Goal: Task Accomplishment & Management: Manage account settings

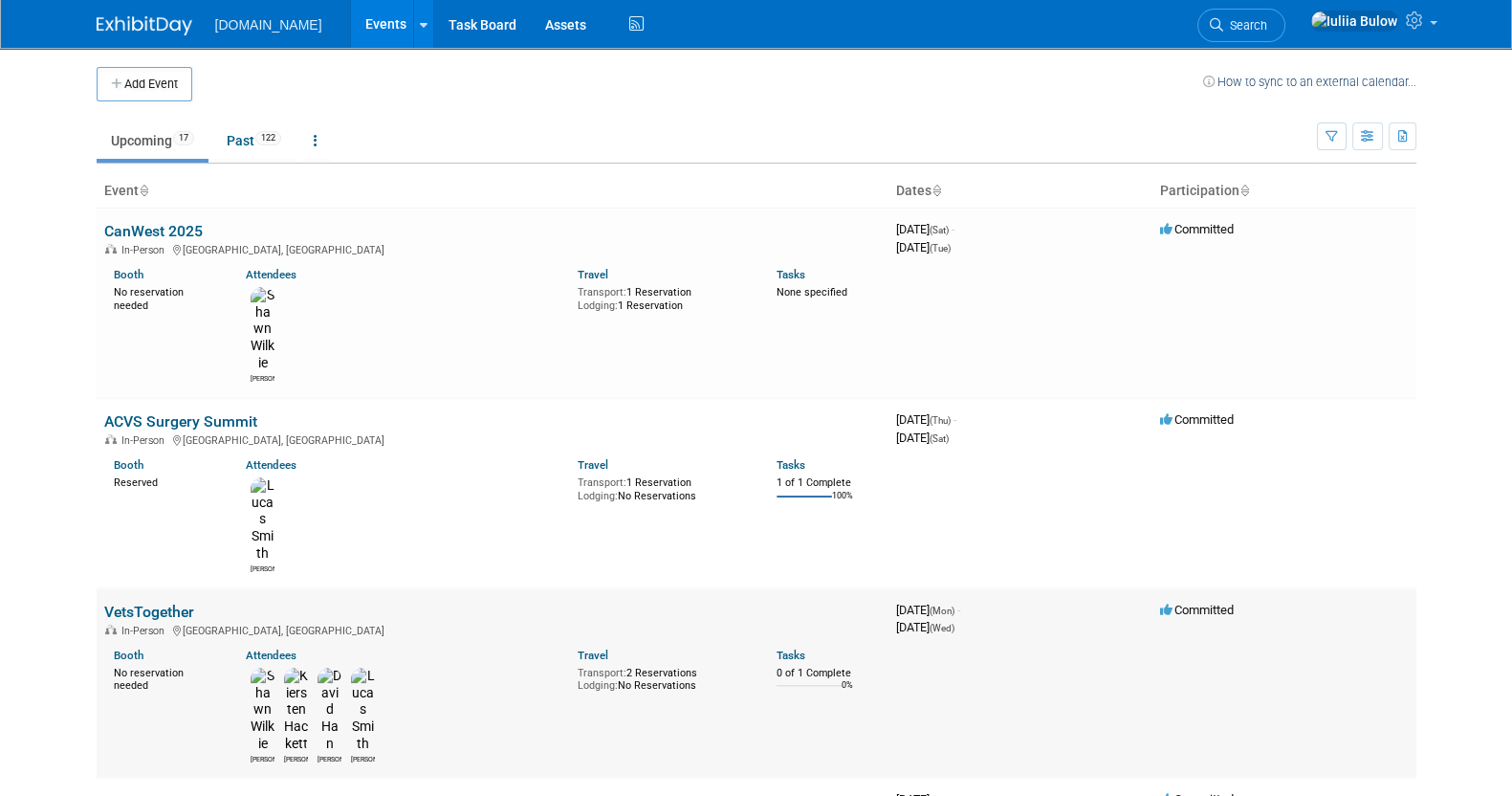
click at [159, 603] on link "VetsTogether" at bounding box center [148, 612] width 90 height 18
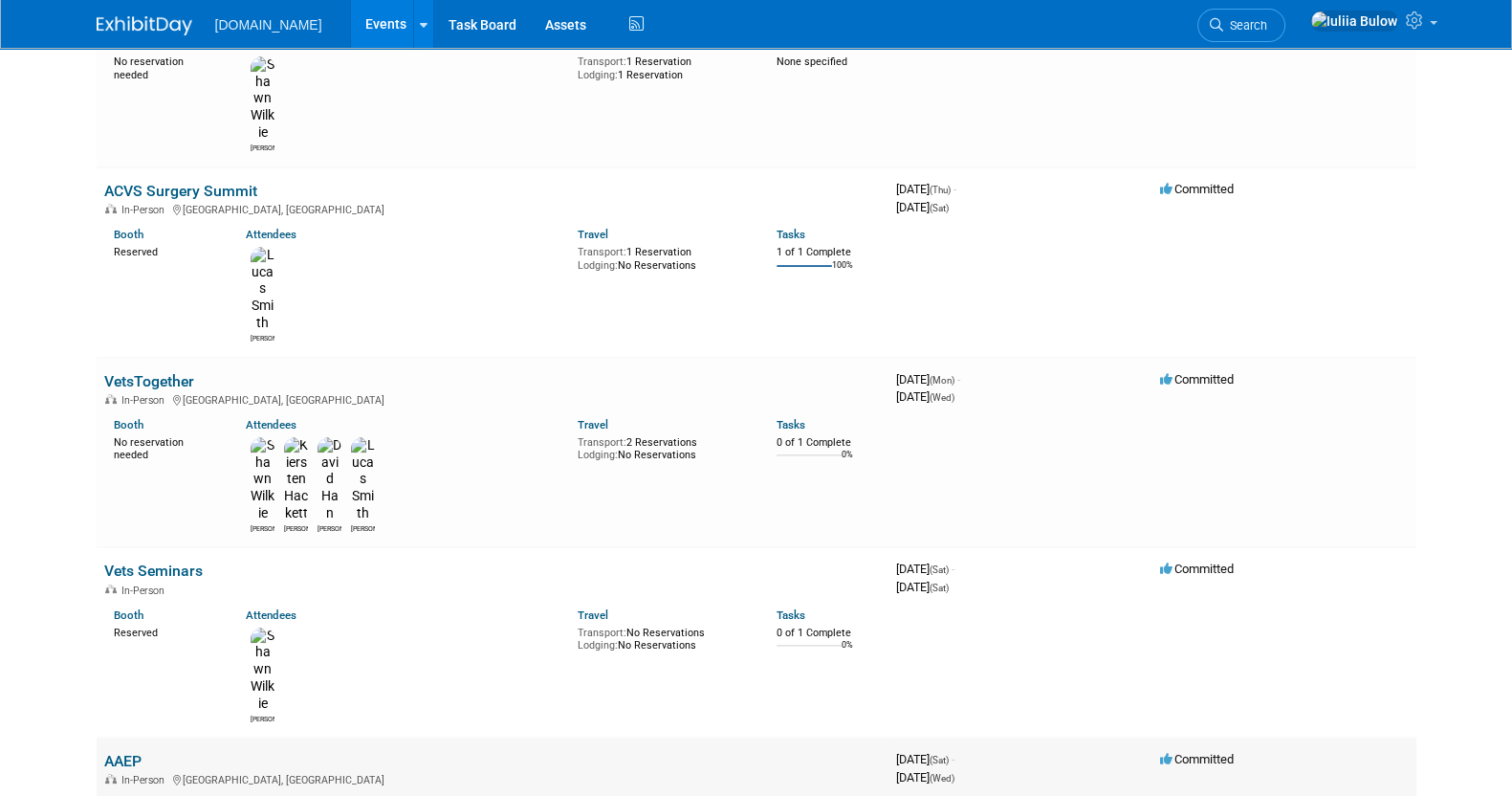
scroll to position [238, 0]
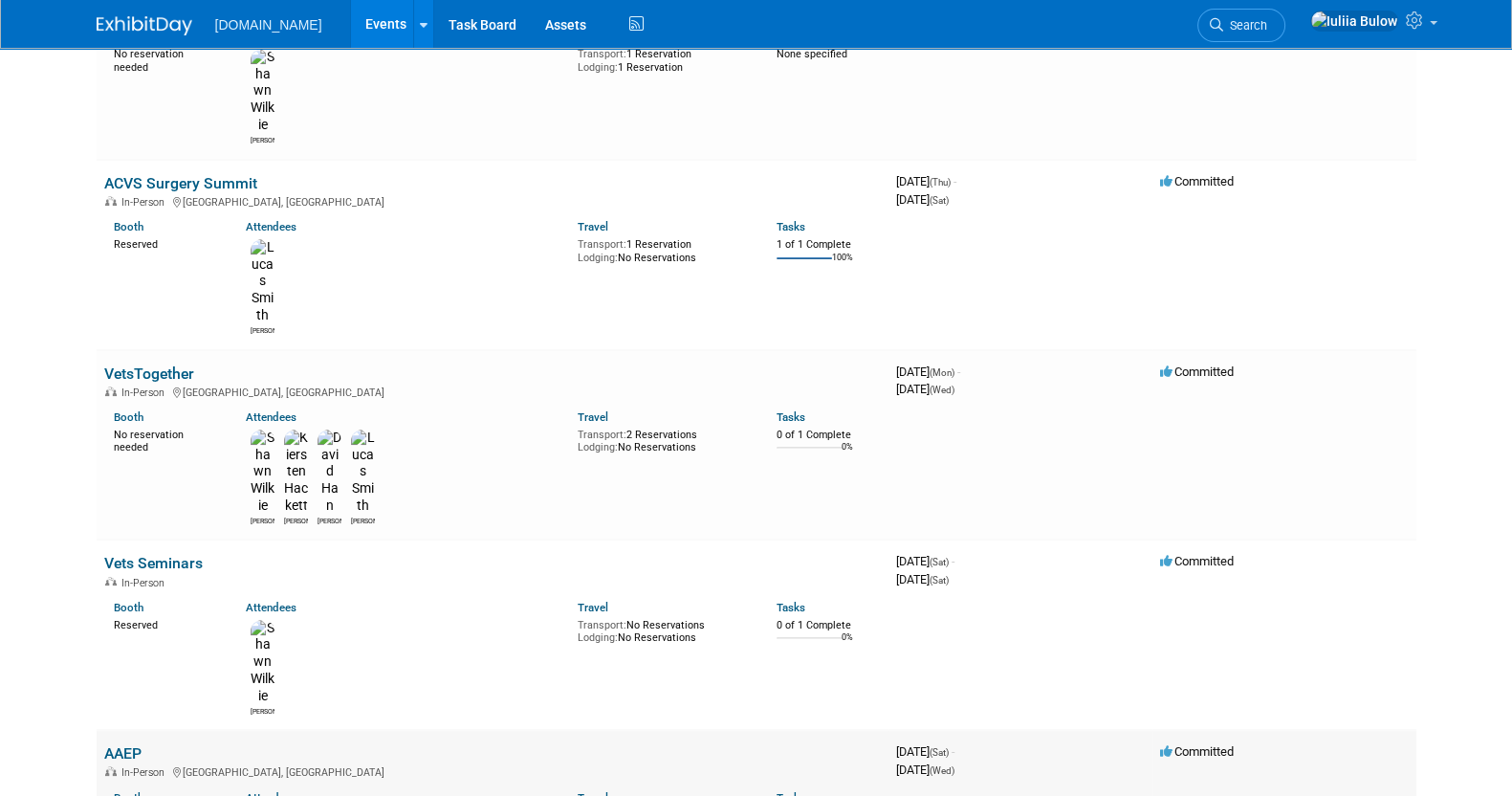
click at [124, 745] on link "AAEP" at bounding box center [123, 753] width 38 height 18
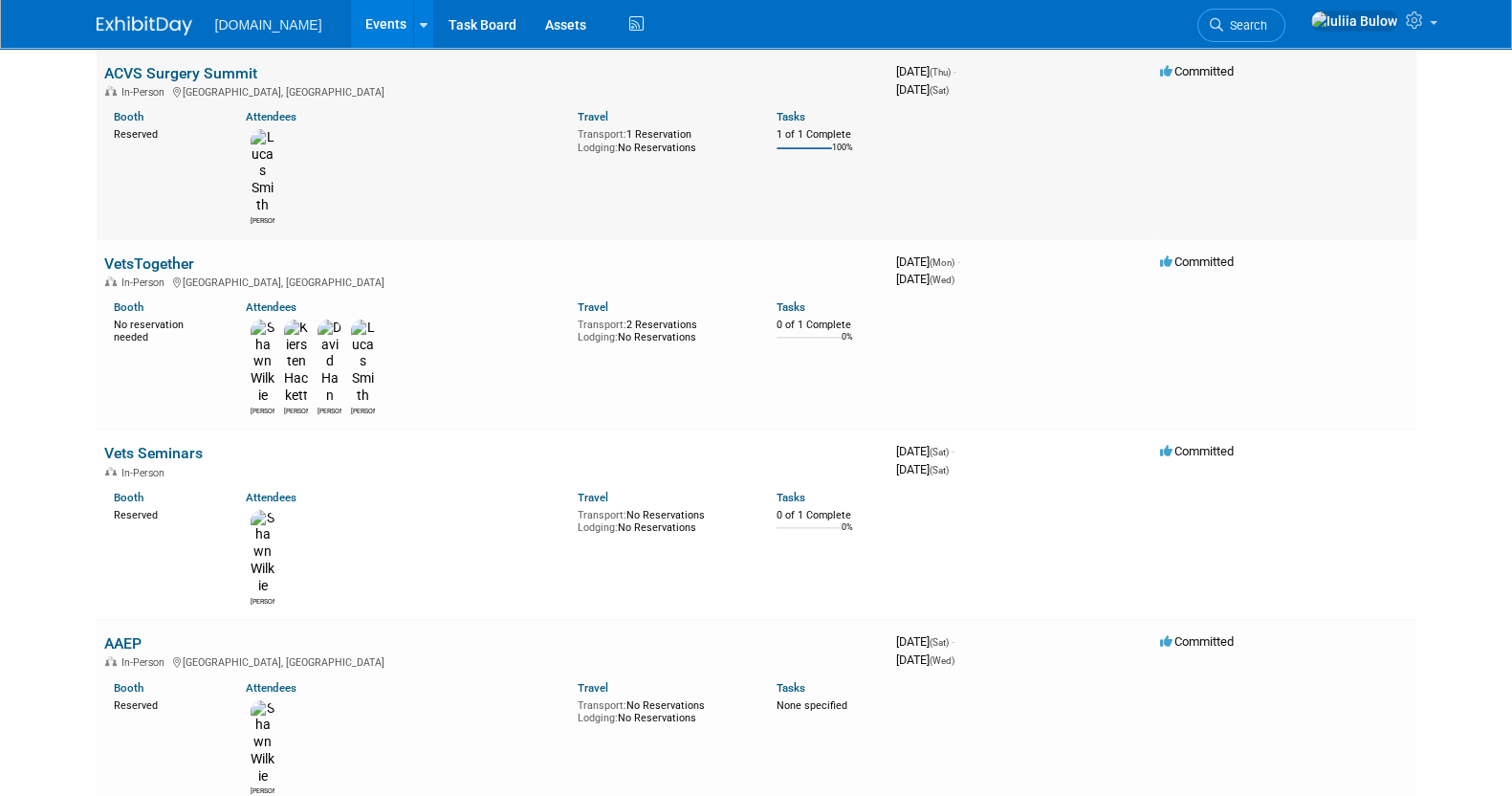
scroll to position [359, 0]
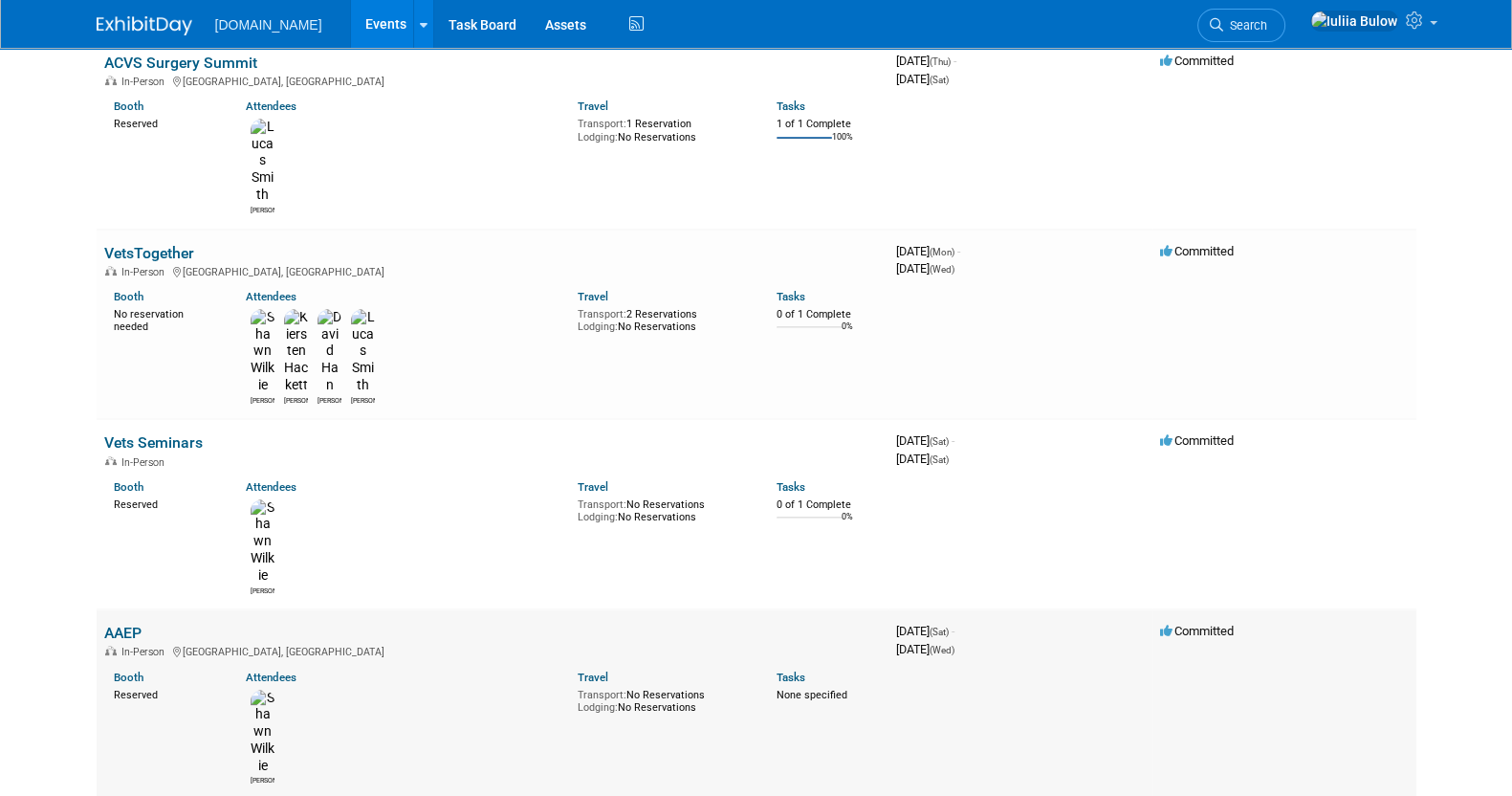
click at [126, 624] on link "AAEP" at bounding box center [123, 633] width 38 height 18
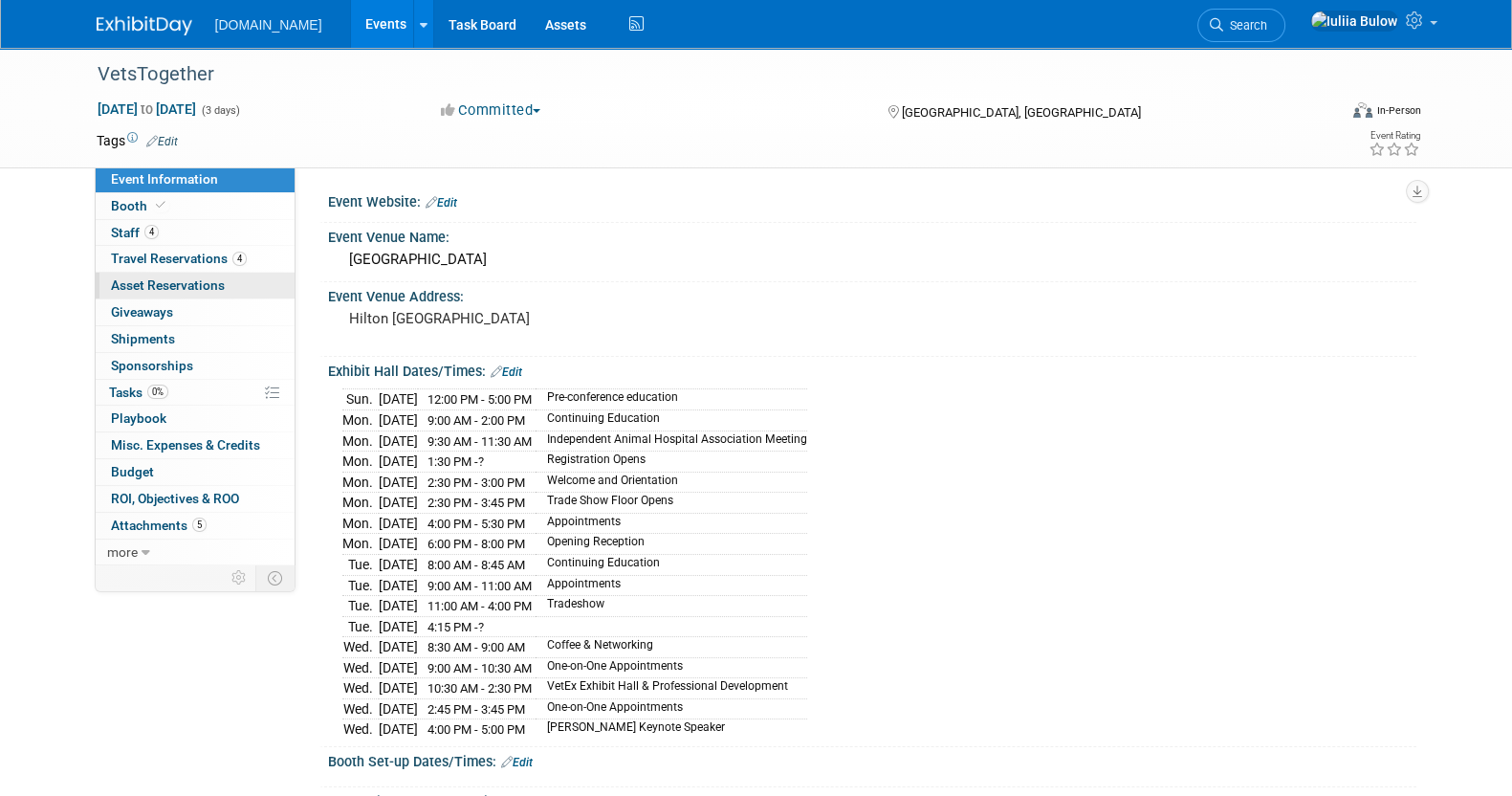
drag, startPoint x: 160, startPoint y: 261, endPoint x: 202, endPoint y: 283, distance: 47.4
click at [160, 261] on span "Travel Reservations 4" at bounding box center [178, 258] width 135 height 15
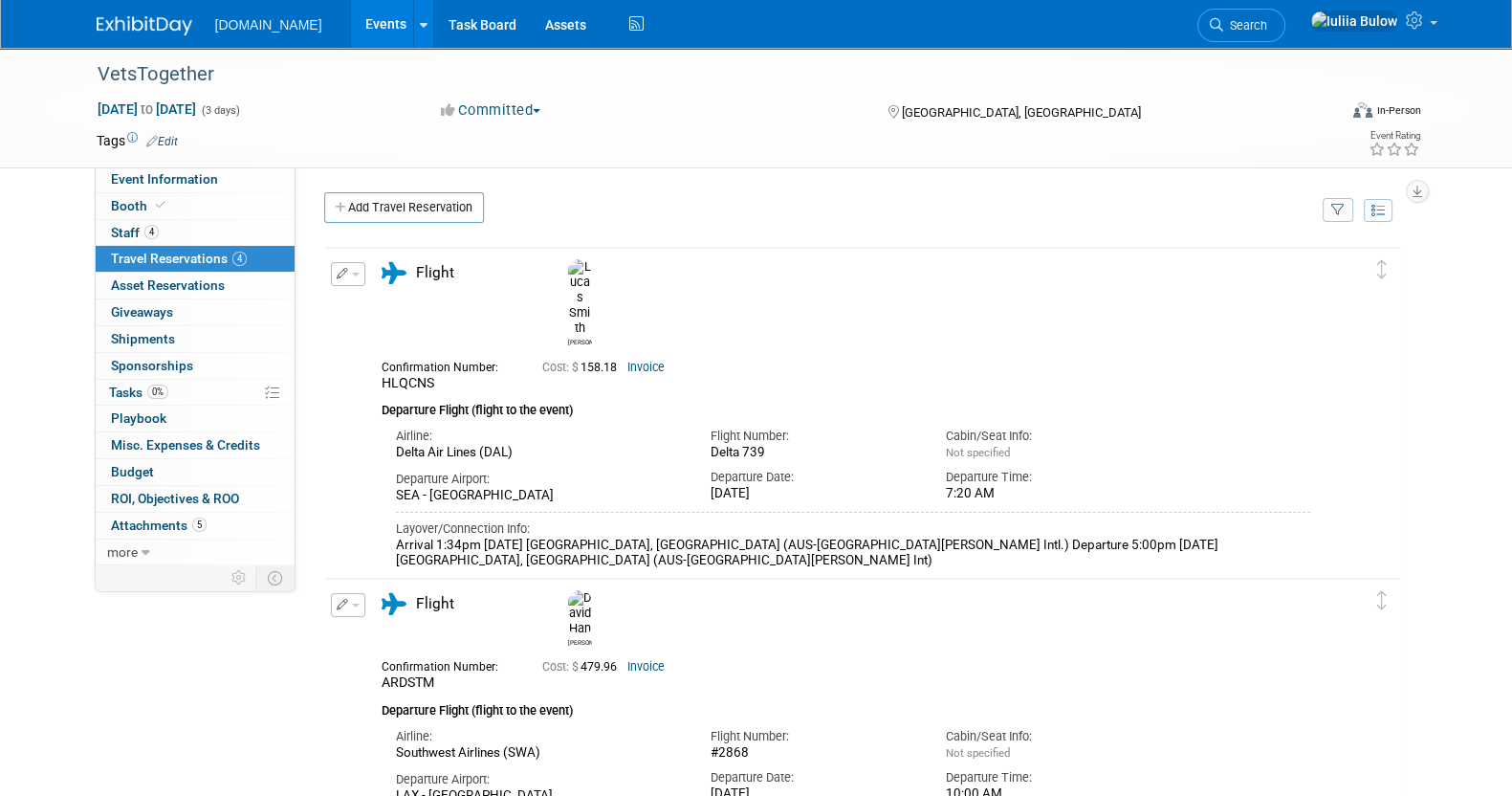
click at [349, 276] on button "button" at bounding box center [348, 274] width 35 height 24
click at [450, 312] on button "Edit Reservation" at bounding box center [413, 308] width 162 height 28
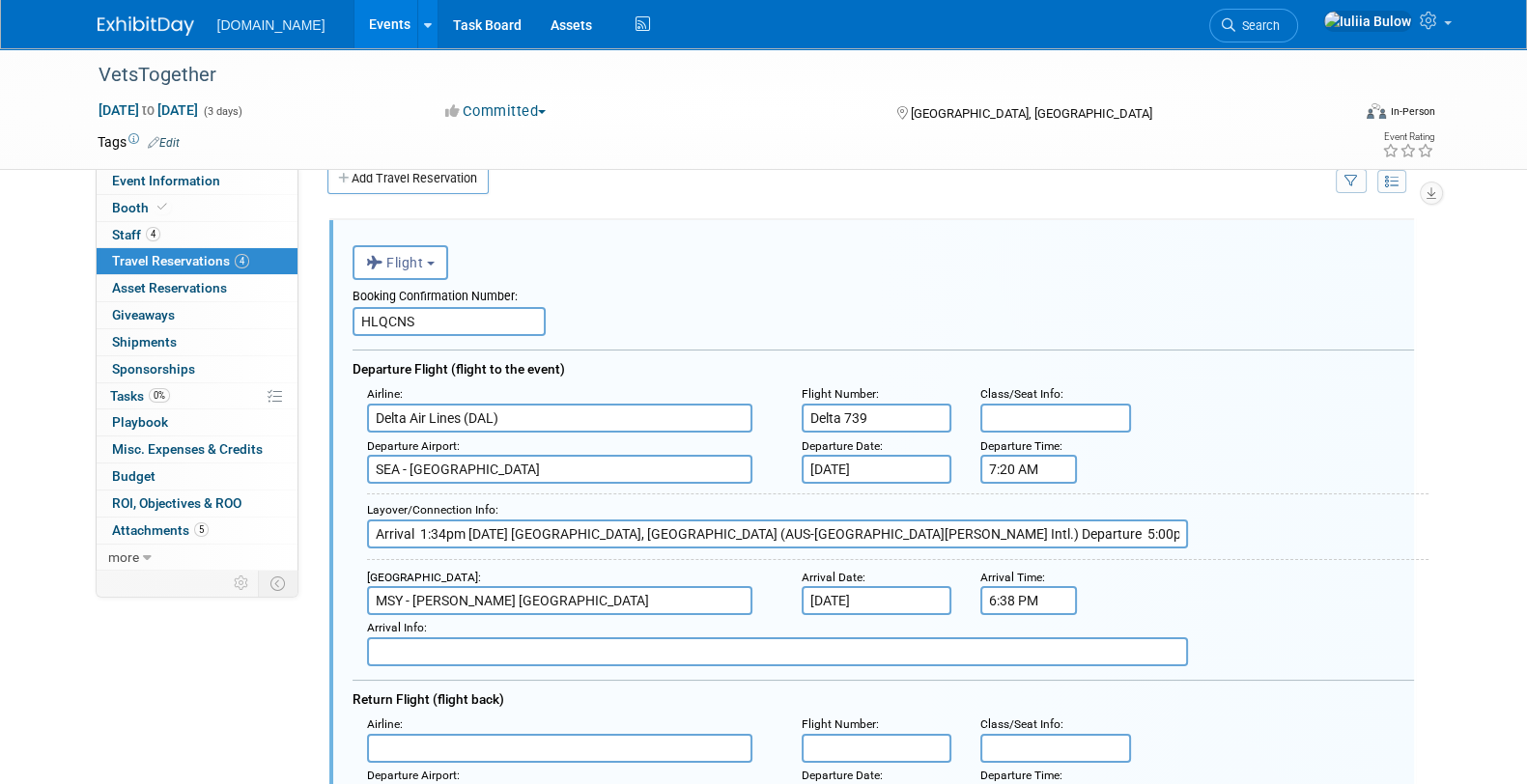
click at [443, 310] on input "HLQCNS" at bounding box center [449, 321] width 194 height 29
paste input "AYBDCN"
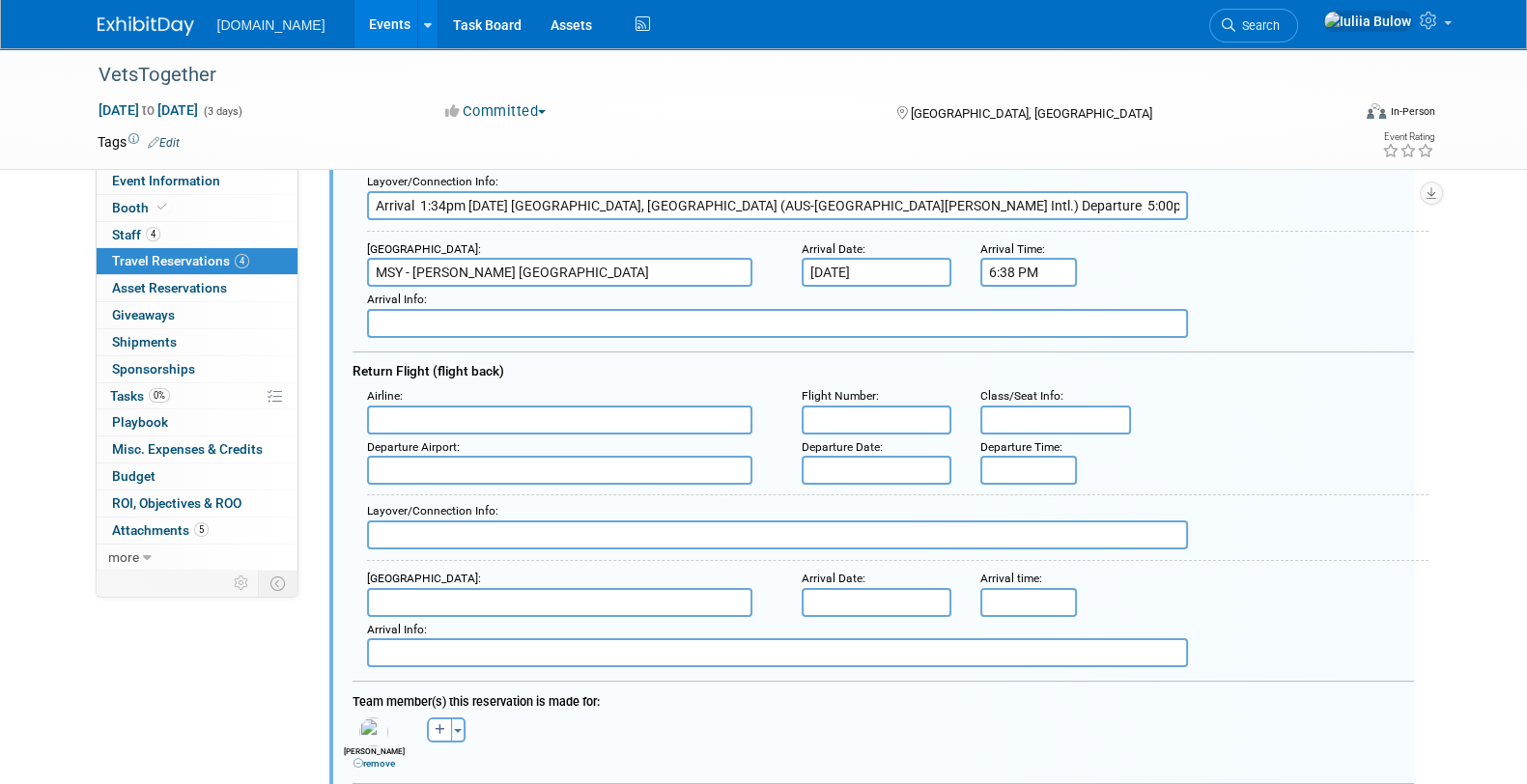
scroll to position [393, 0]
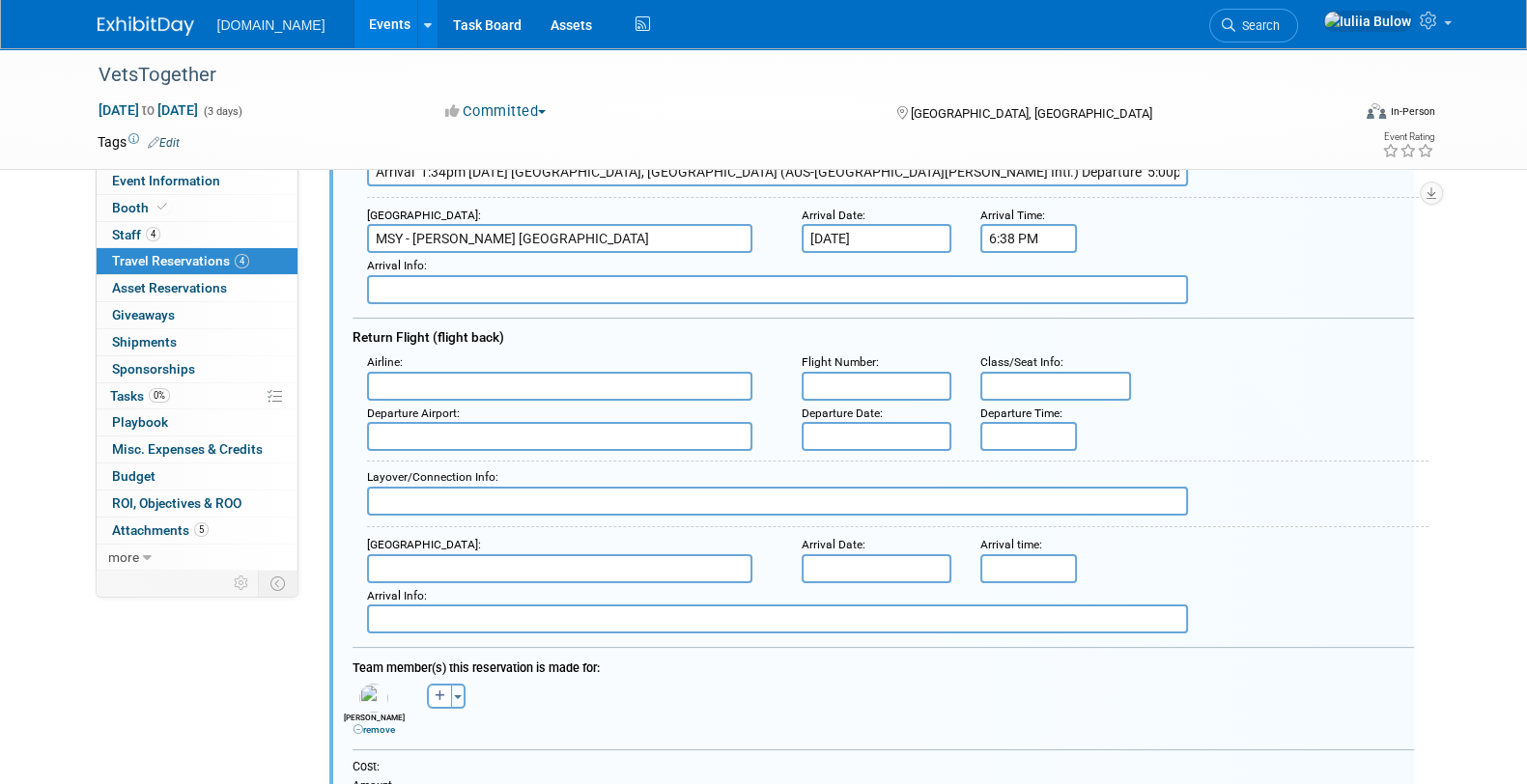
type input "HLQCNS/ AYBDCN"
click at [428, 388] on input "text" at bounding box center [560, 386] width 385 height 29
type input "AirCanada"
drag, startPoint x: 1316, startPoint y: 291, endPoint x: 1334, endPoint y: 296, distance: 18.7
click at [1334, 296] on div "Arrival Info :" at bounding box center [890, 278] width 1076 height 51
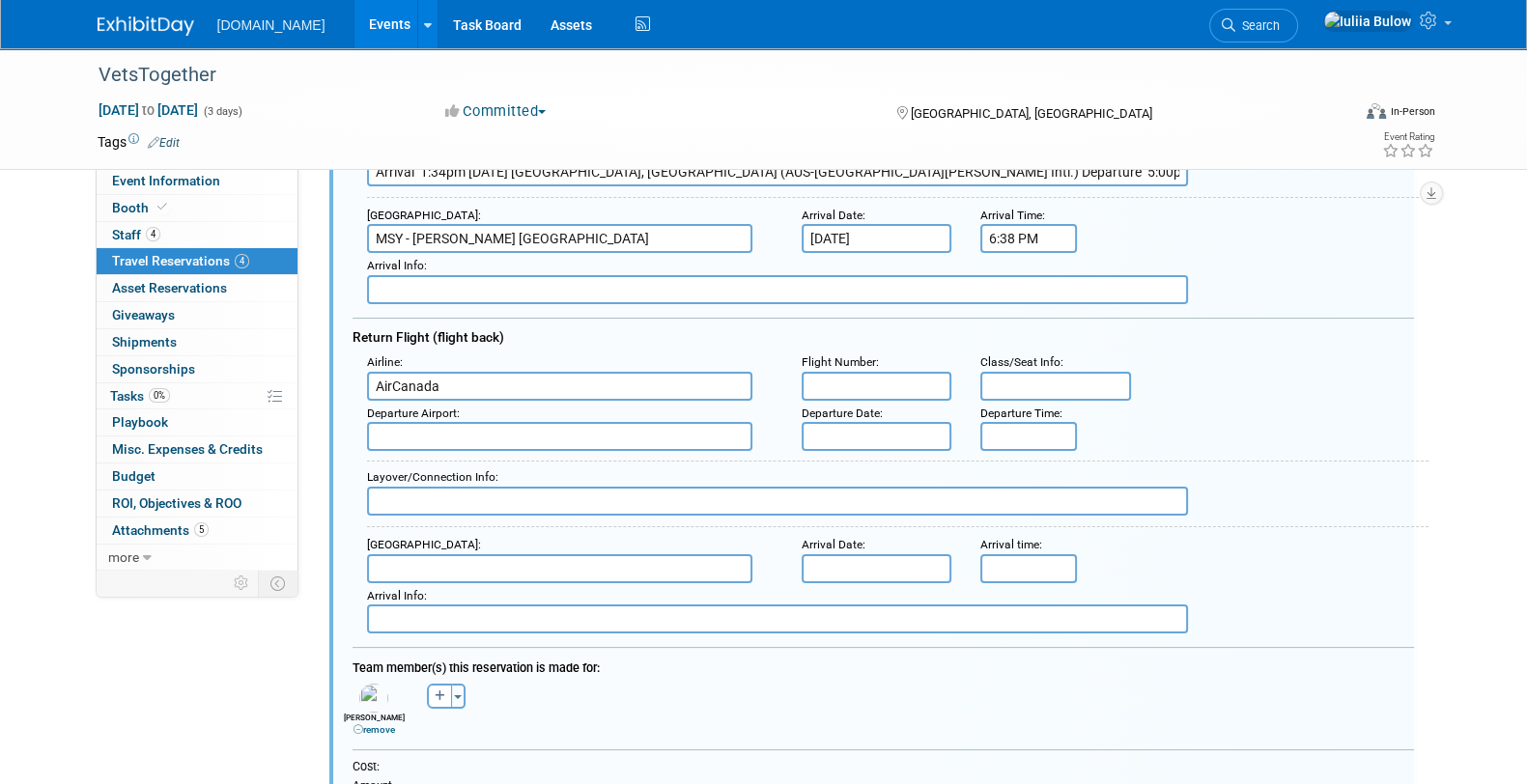
click at [880, 360] on div "Flight Number :" at bounding box center [876, 362] width 151 height 18
click at [879, 382] on input "text" at bounding box center [876, 386] width 151 height 29
paste input "AC 1298"
type input "AC 1298"
click at [585, 430] on input "text" at bounding box center [560, 436] width 385 height 29
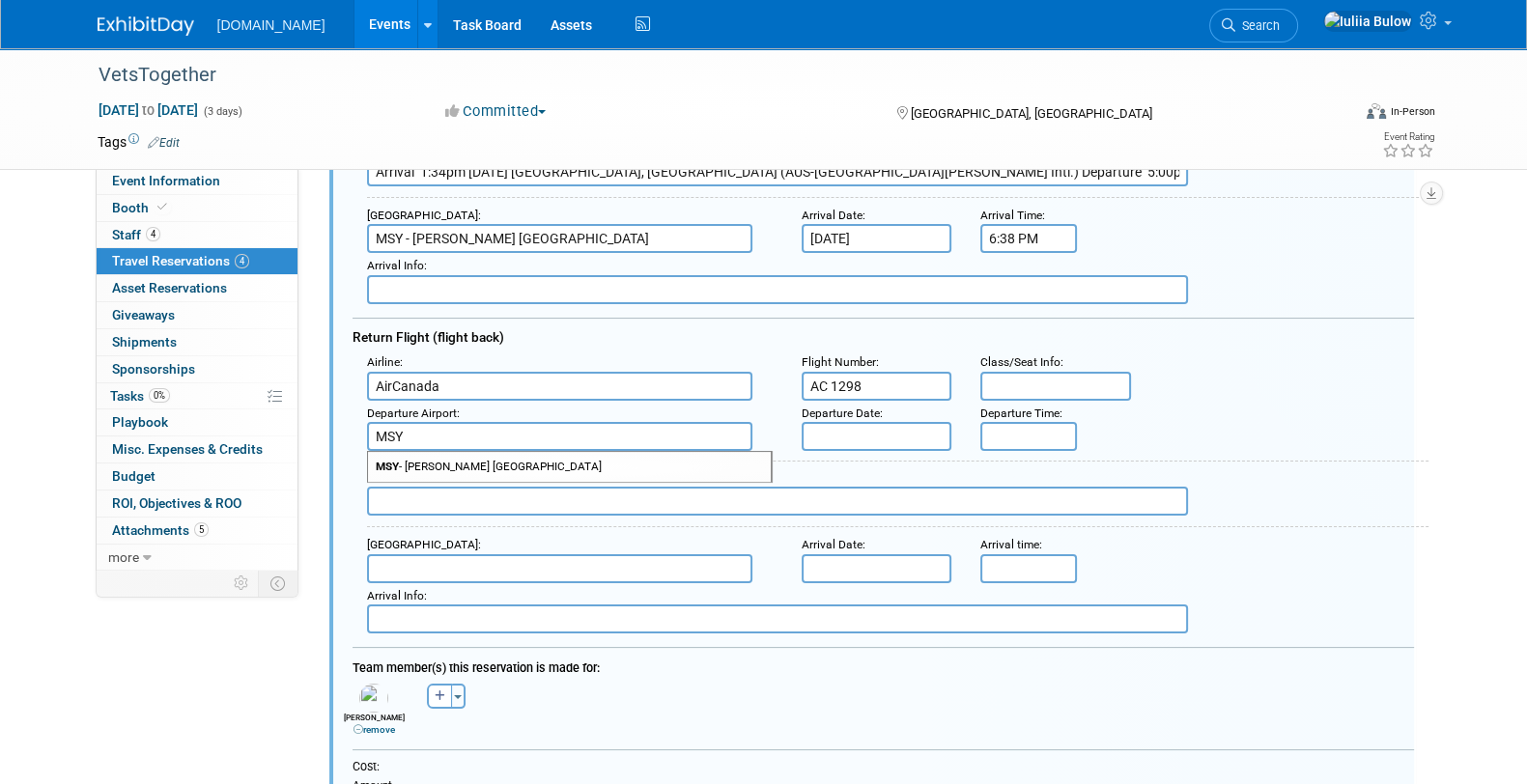
click at [613, 455] on span "MSY - Louis Armstrong New Orleans International Airport" at bounding box center [570, 467] width 403 height 30
type input "MSY - Louis Armstrong New Orleans International Airport"
click at [883, 436] on input "text" at bounding box center [876, 436] width 151 height 29
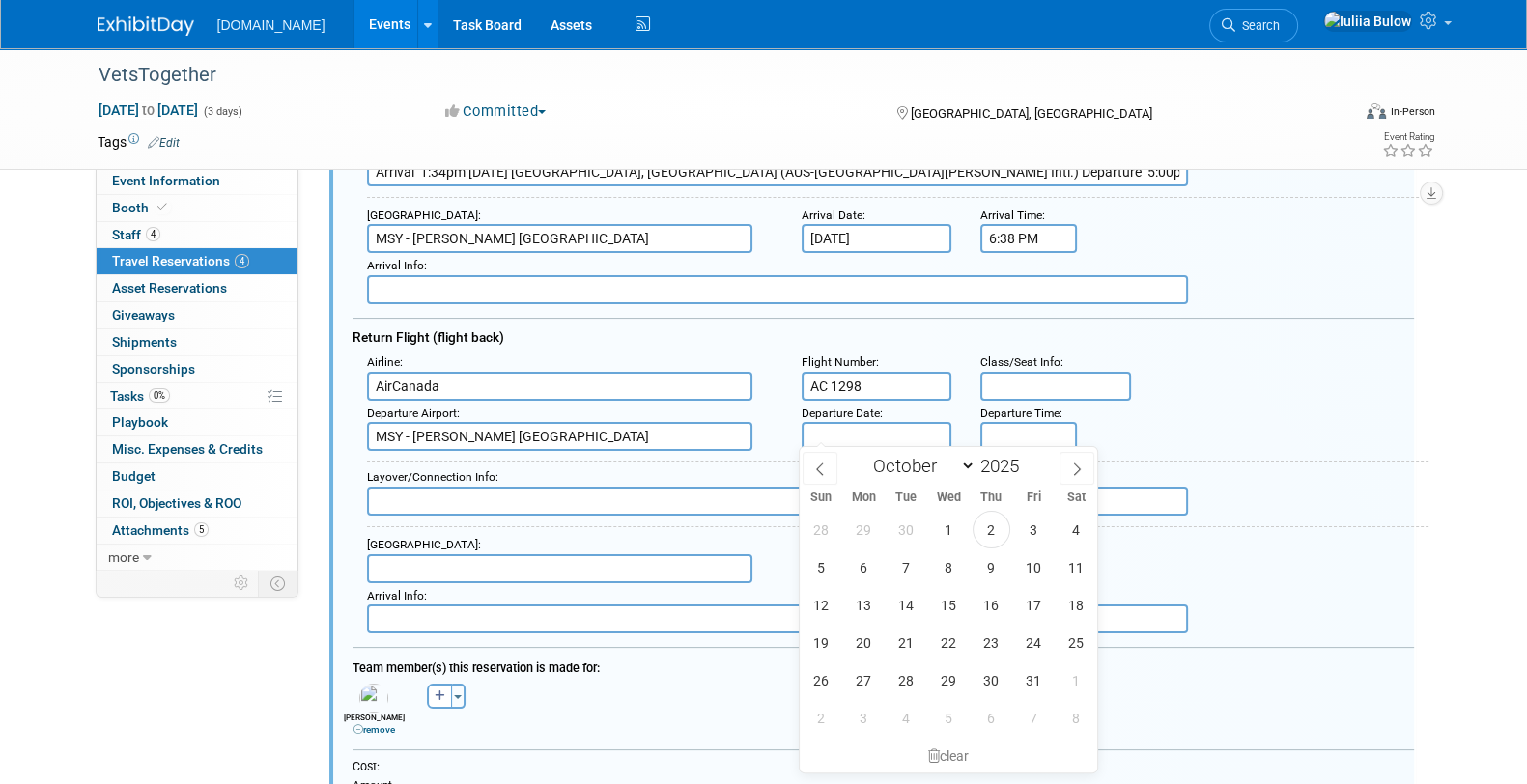
click at [970, 685] on div "28 29 30 1 2 3 4 5 6 7 8 9 10 11 12 13 14 15 16 17 18 19 20 21 22 23 24 25 26 2…" at bounding box center [948, 623] width 297 height 225
click at [974, 684] on span "30" at bounding box center [992, 680] width 38 height 38
type input "Oct 30, 2025"
click at [1004, 432] on input "5:00 PM" at bounding box center [1028, 436] width 97 height 29
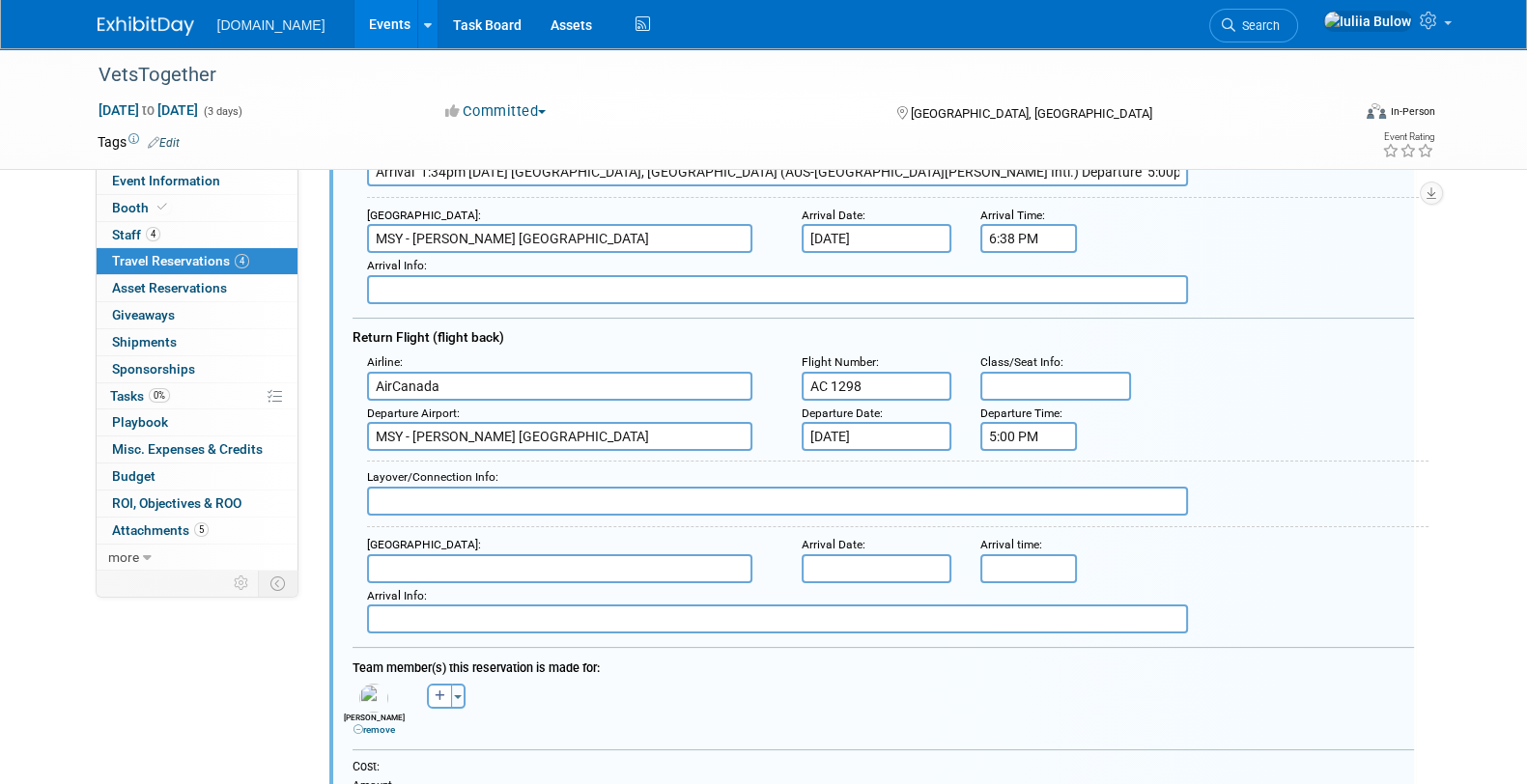
click at [1022, 427] on input "5:00 PM" at bounding box center [1028, 436] width 97 height 29
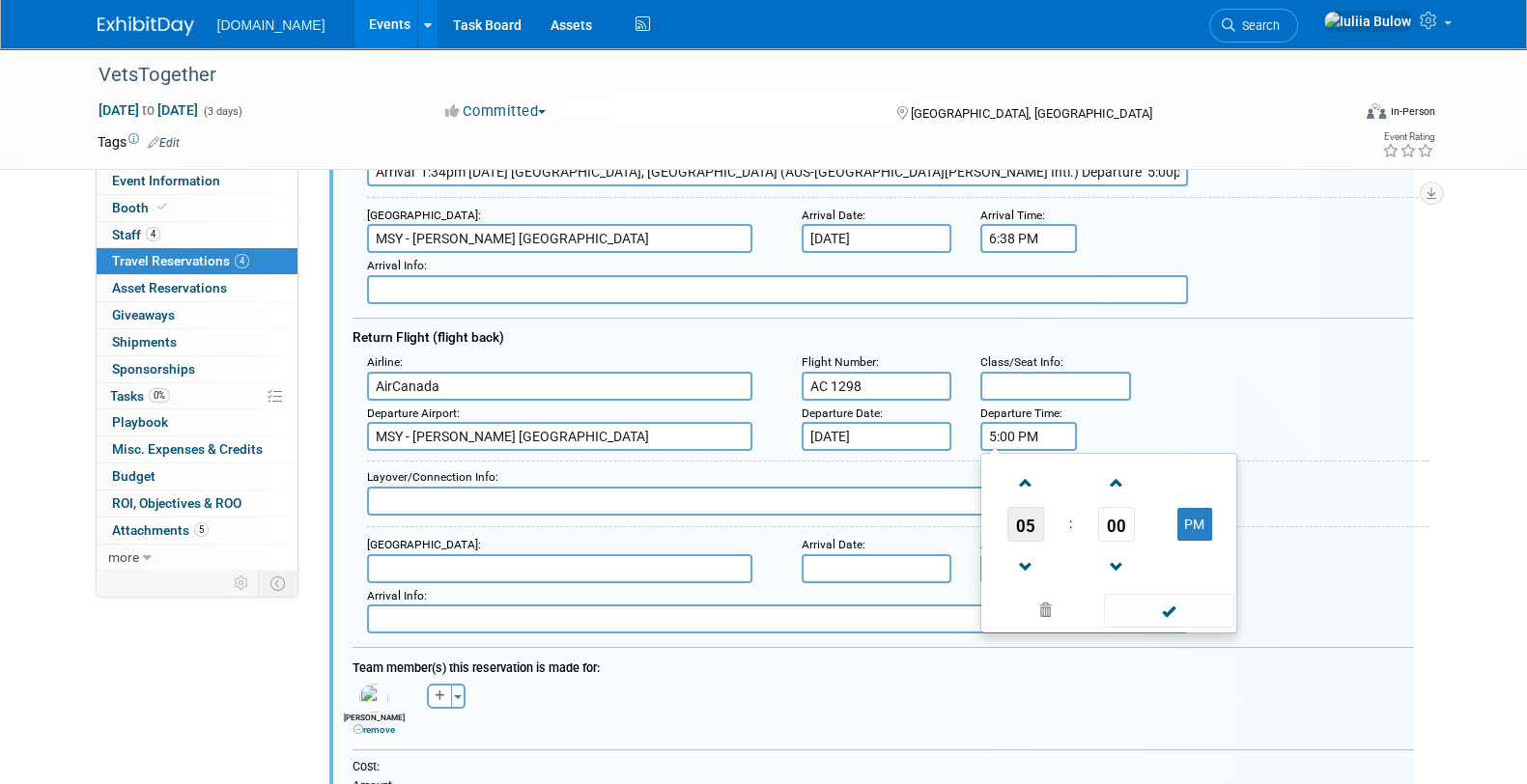
click at [1034, 515] on span "05" at bounding box center [1025, 524] width 37 height 35
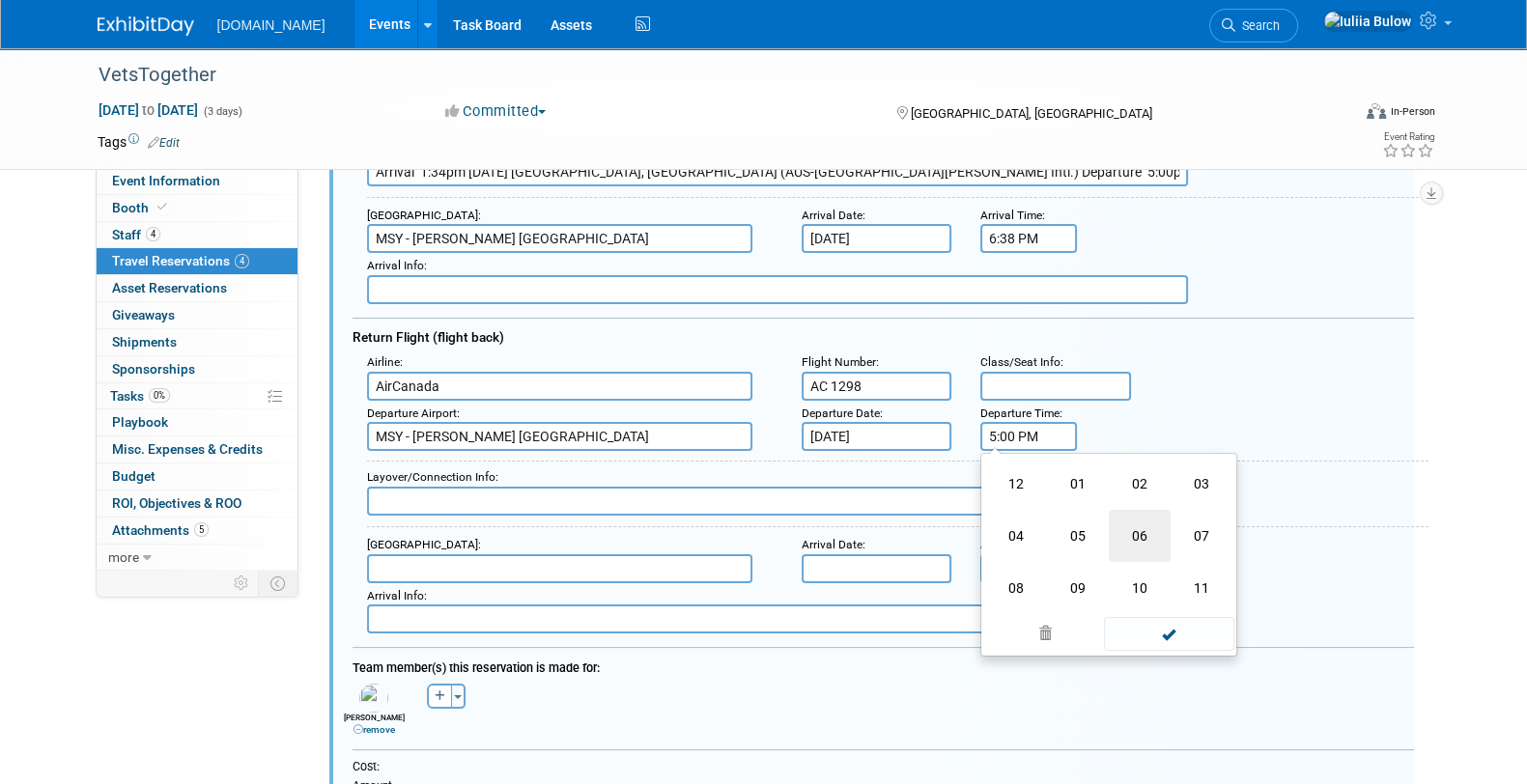
click at [1130, 524] on td "06" at bounding box center [1140, 536] width 62 height 52
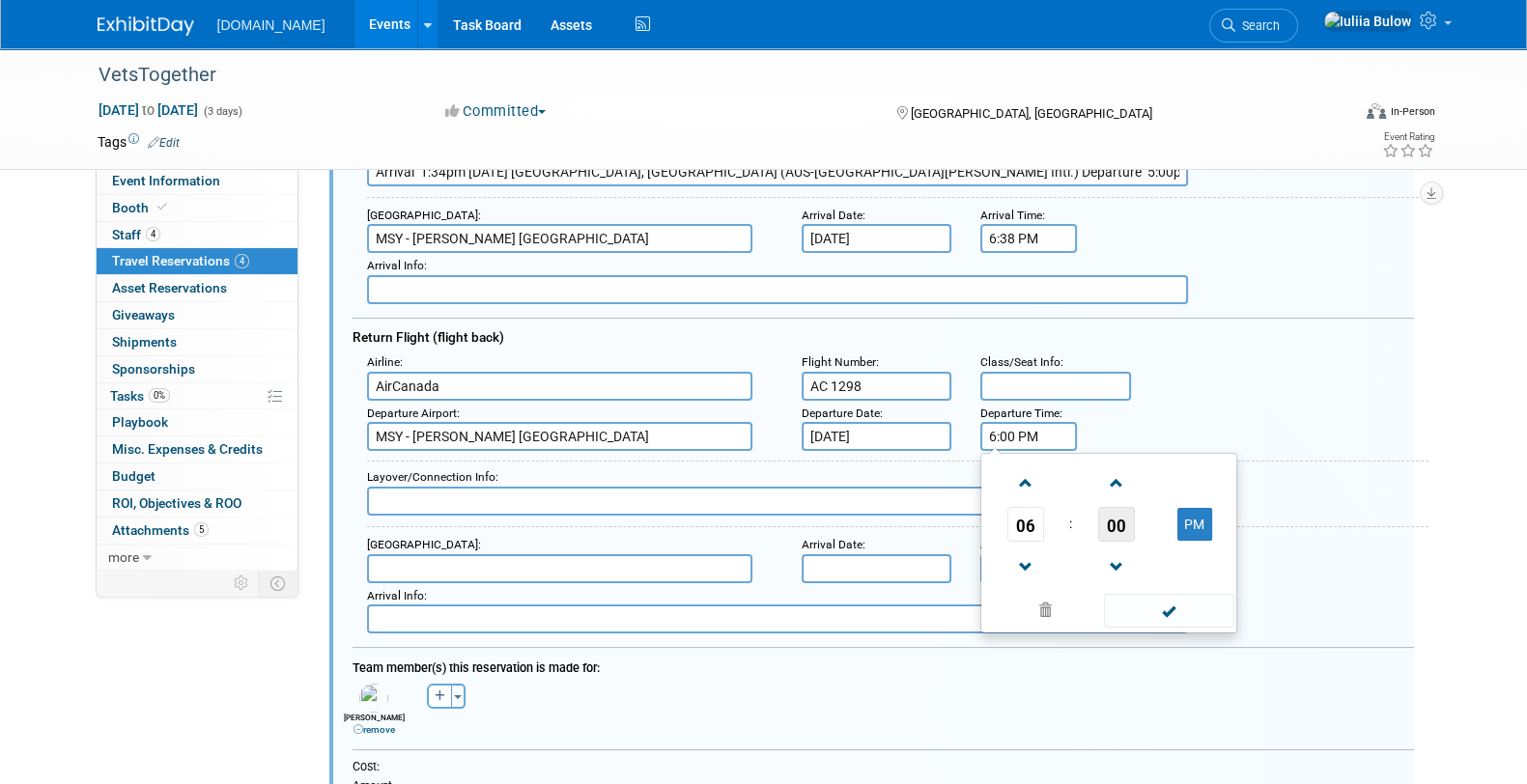
click at [1122, 517] on span "00" at bounding box center [1116, 524] width 37 height 35
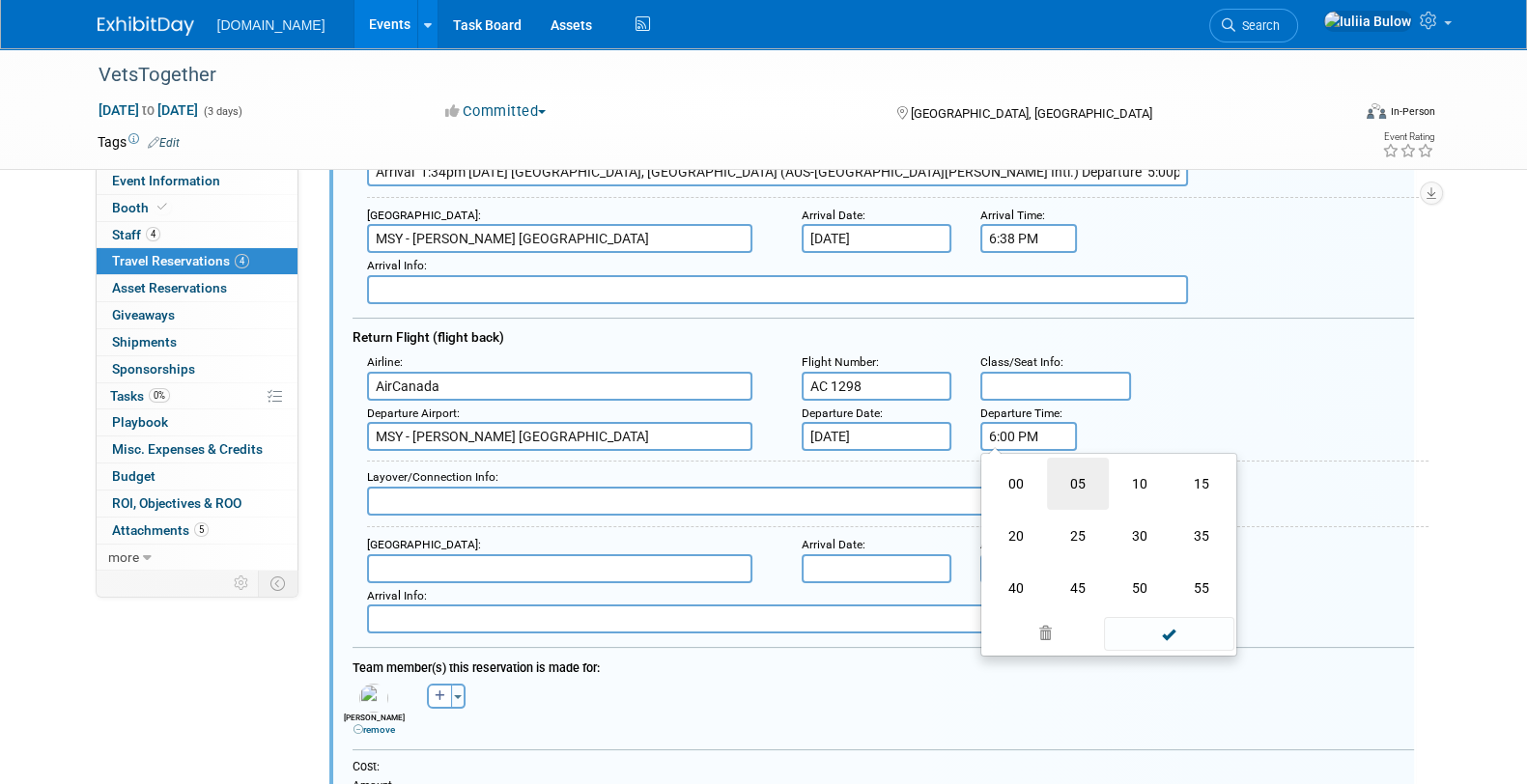
click at [1053, 470] on td "05" at bounding box center [1078, 484] width 62 height 52
type input "6:05 PM"
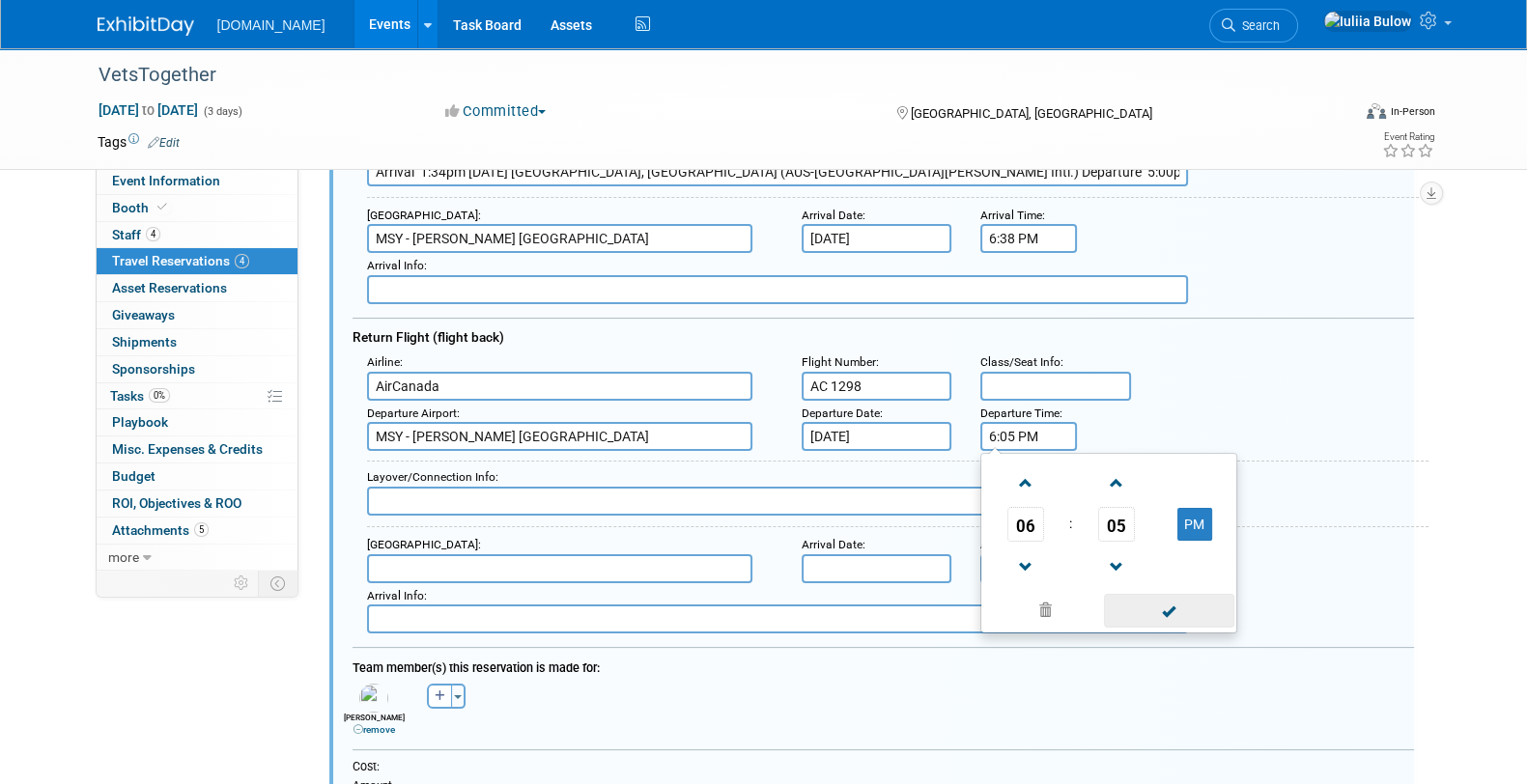
click at [1188, 595] on span at bounding box center [1169, 610] width 131 height 34
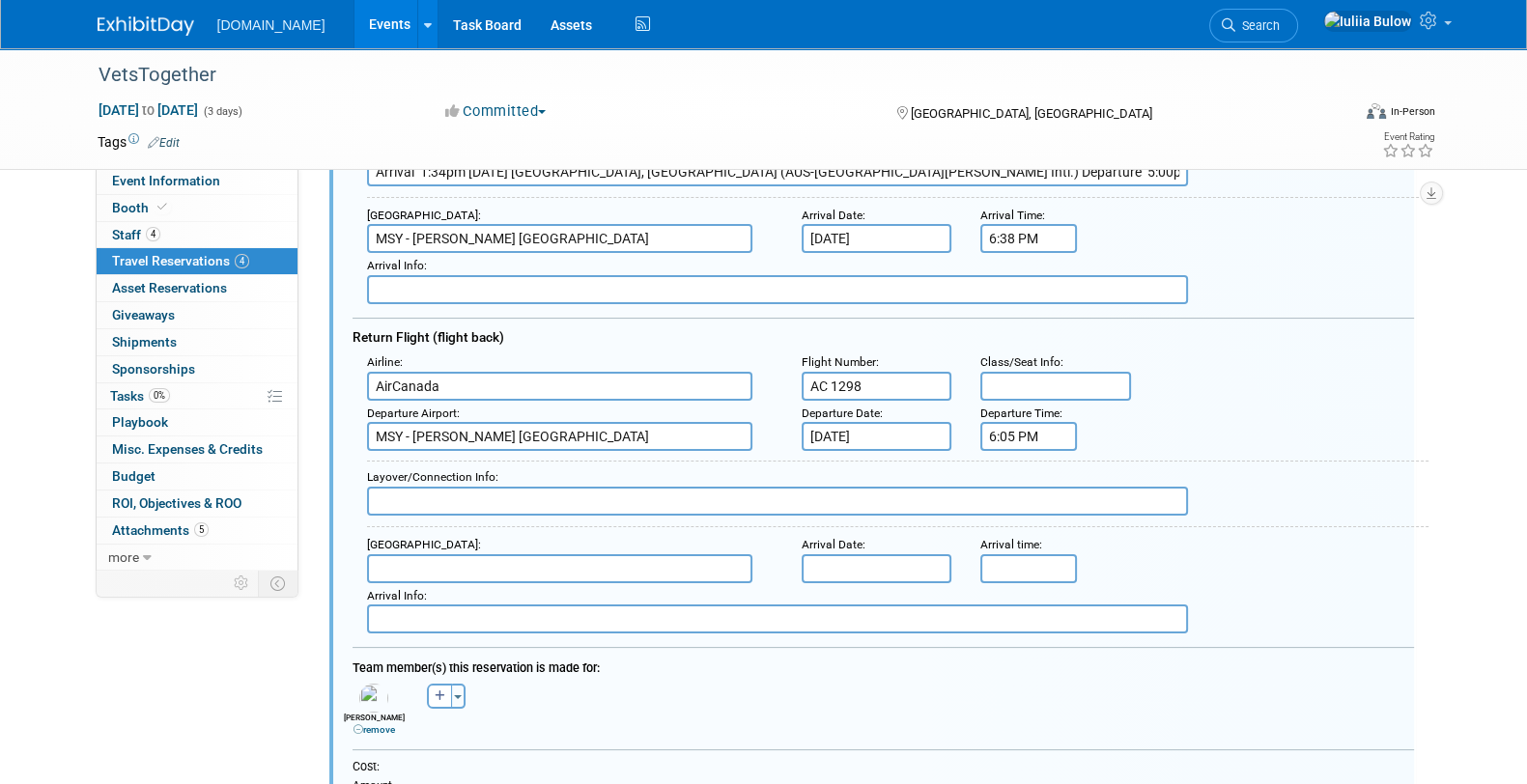
drag, startPoint x: 465, startPoint y: 577, endPoint x: 473, endPoint y: 552, distance: 26.2
click at [465, 572] on div "Airline : AirCanada Flight Number : AC 1298 Class/Seat Info : Departure Airport…" at bounding box center [883, 491] width 1062 height 284
click at [473, 555] on input "text" at bounding box center [560, 569] width 385 height 29
click at [487, 587] on span "YYZ - Lester B. Pearson International Airport" at bounding box center [570, 599] width 403 height 30
type input "YYZ - Lester B. Pearson International Airport"
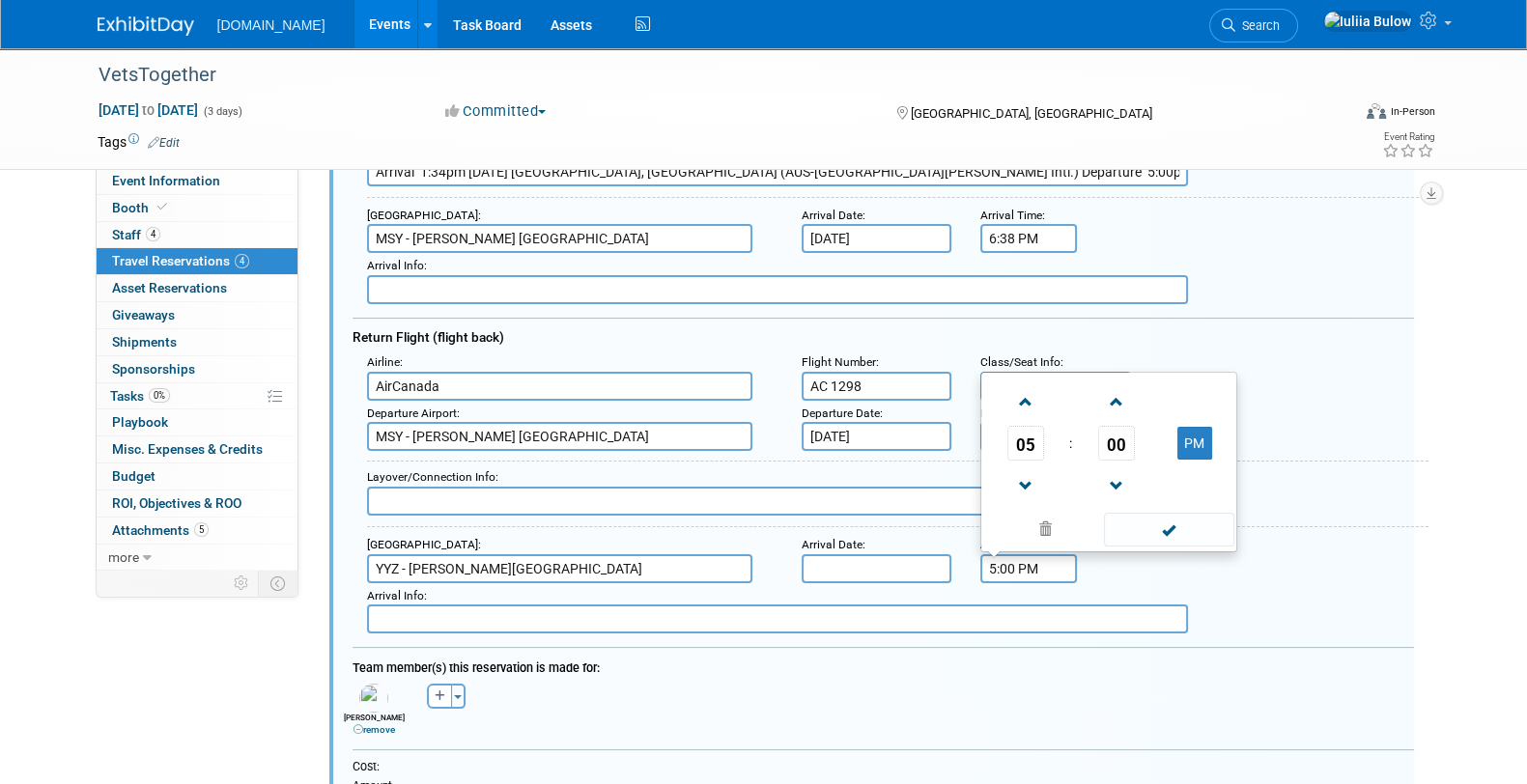
click at [1008, 568] on input "5:00 PM" at bounding box center [1028, 569] width 97 height 29
click at [1023, 435] on span "05" at bounding box center [1025, 443] width 37 height 35
click at [1067, 466] on td "09" at bounding box center [1078, 484] width 62 height 52
click at [1119, 428] on span "00" at bounding box center [1116, 443] width 37 height 35
click at [1193, 467] on td "55" at bounding box center [1202, 484] width 62 height 52
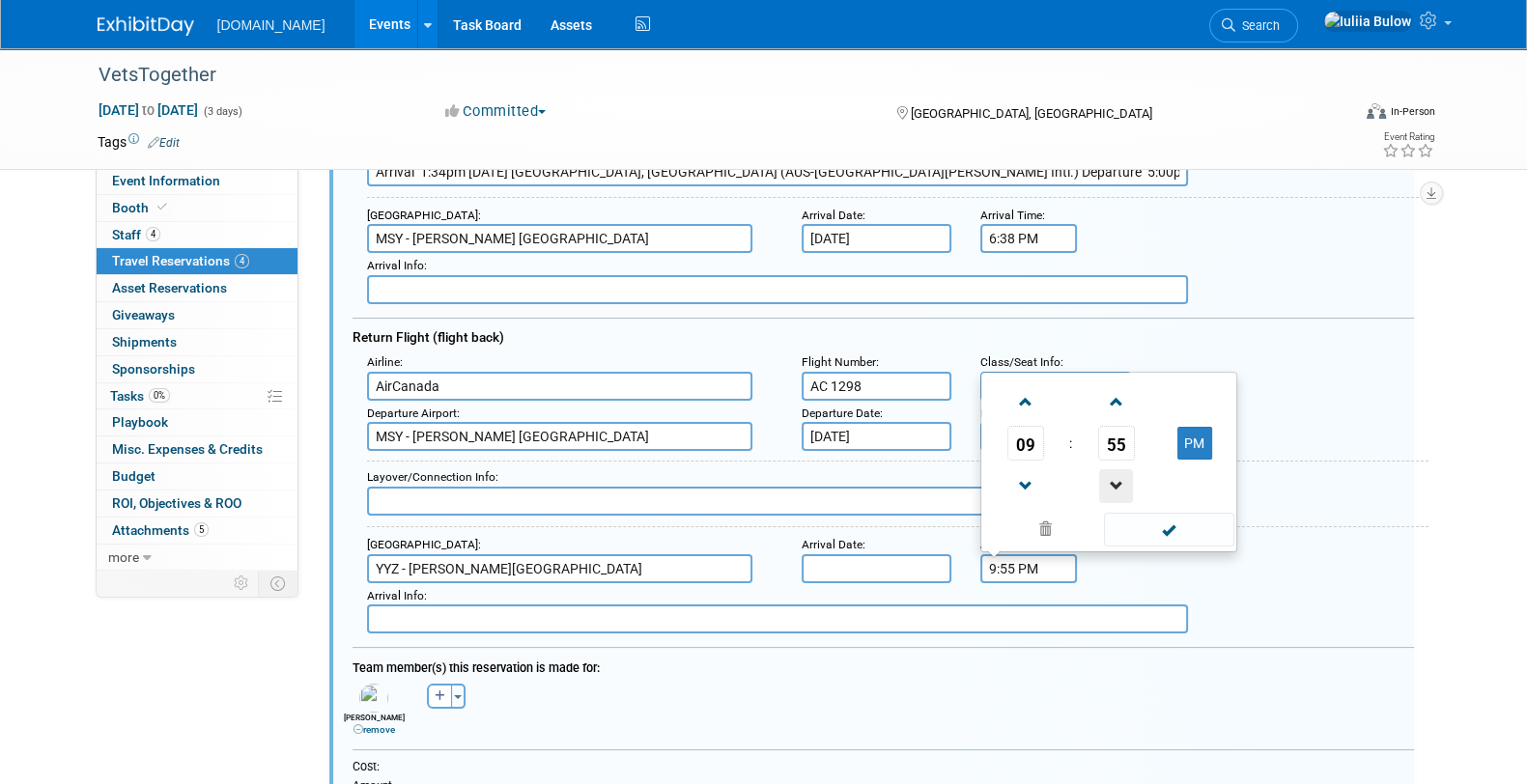
click at [1103, 484] on span at bounding box center [1116, 486] width 34 height 34
type input "9:52 PM"
click at [1148, 513] on span at bounding box center [1169, 530] width 131 height 34
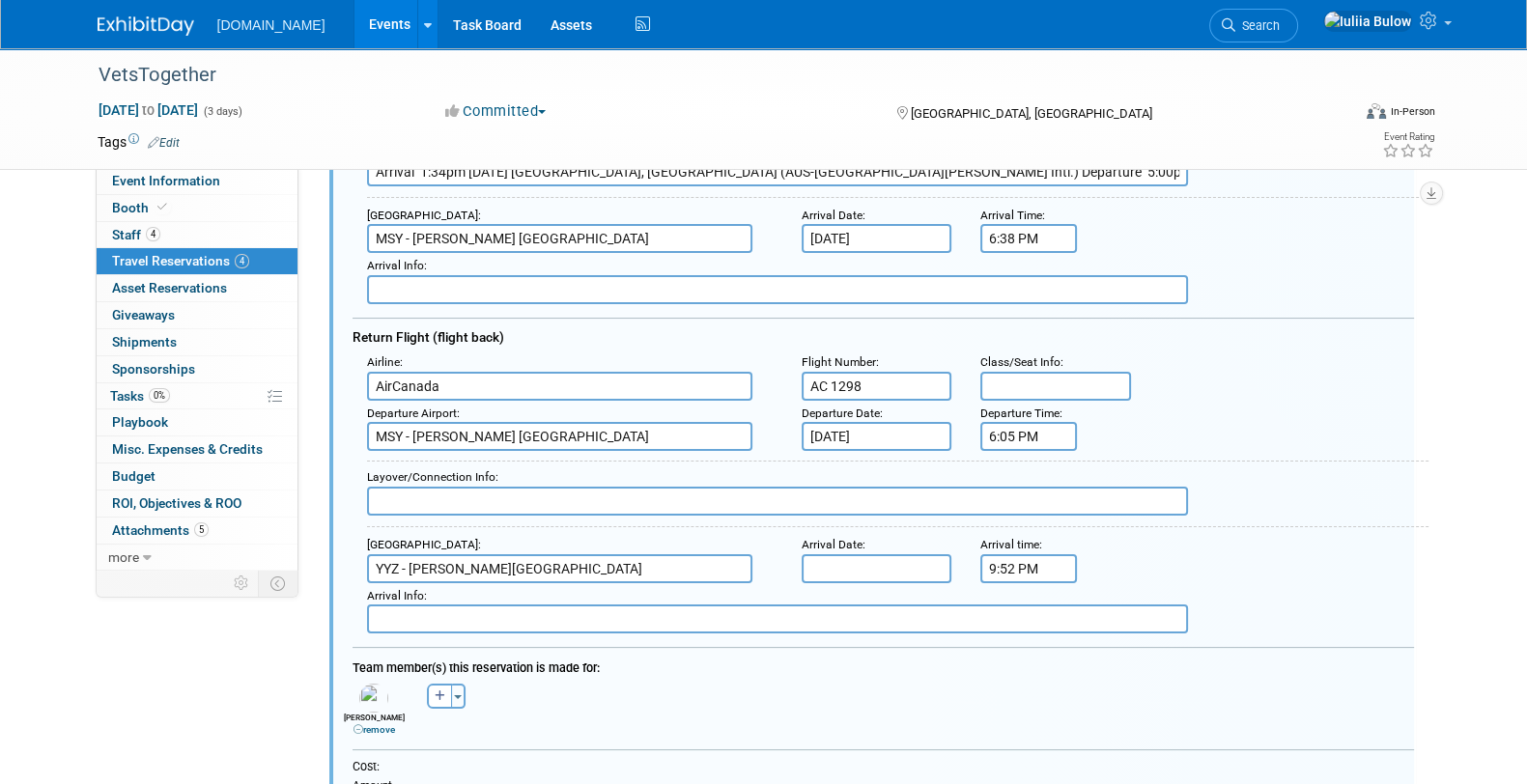
click at [918, 556] on input "text" at bounding box center [876, 569] width 151 height 29
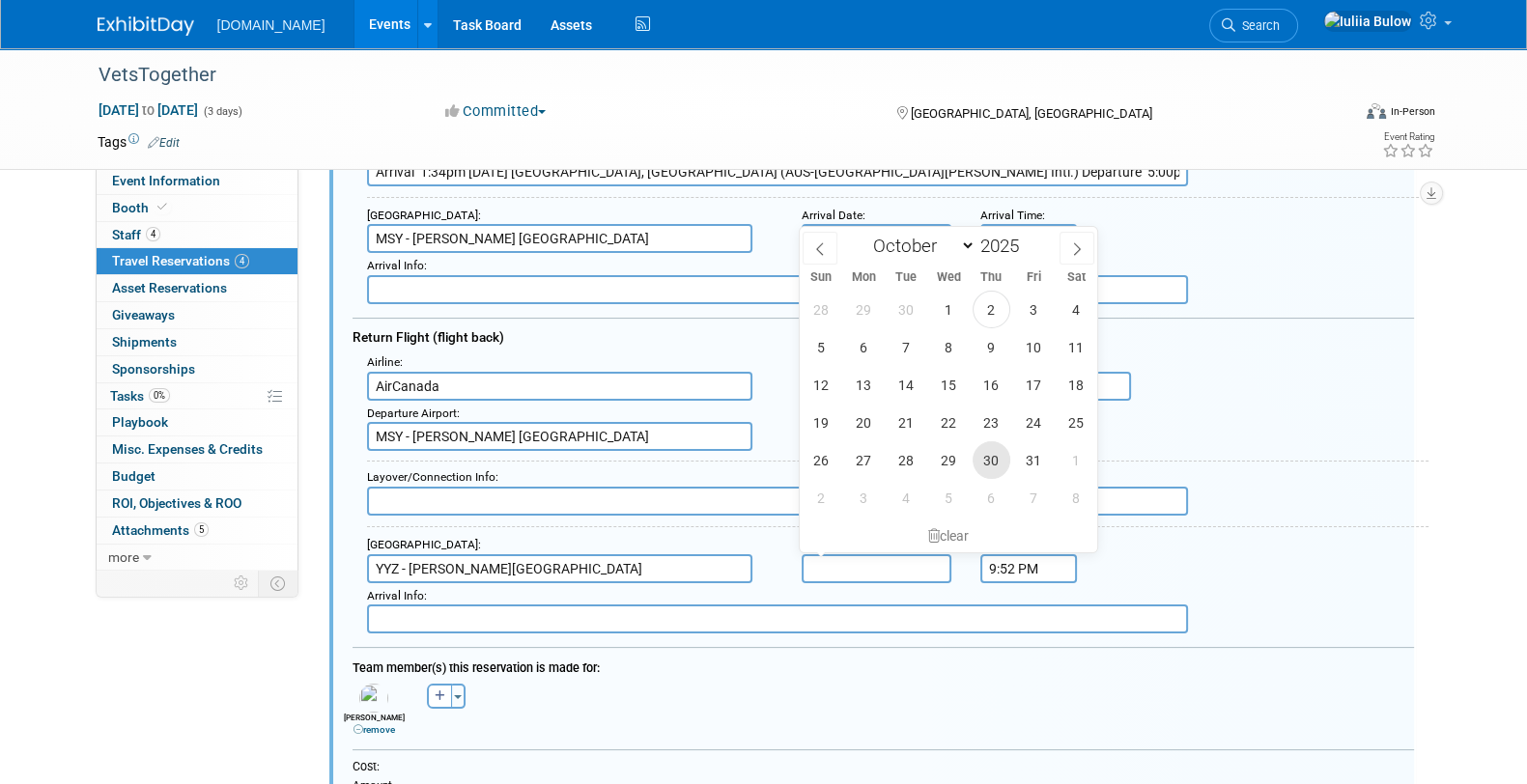
click at [980, 461] on span "30" at bounding box center [992, 460] width 38 height 38
type input "Oct 30, 2025"
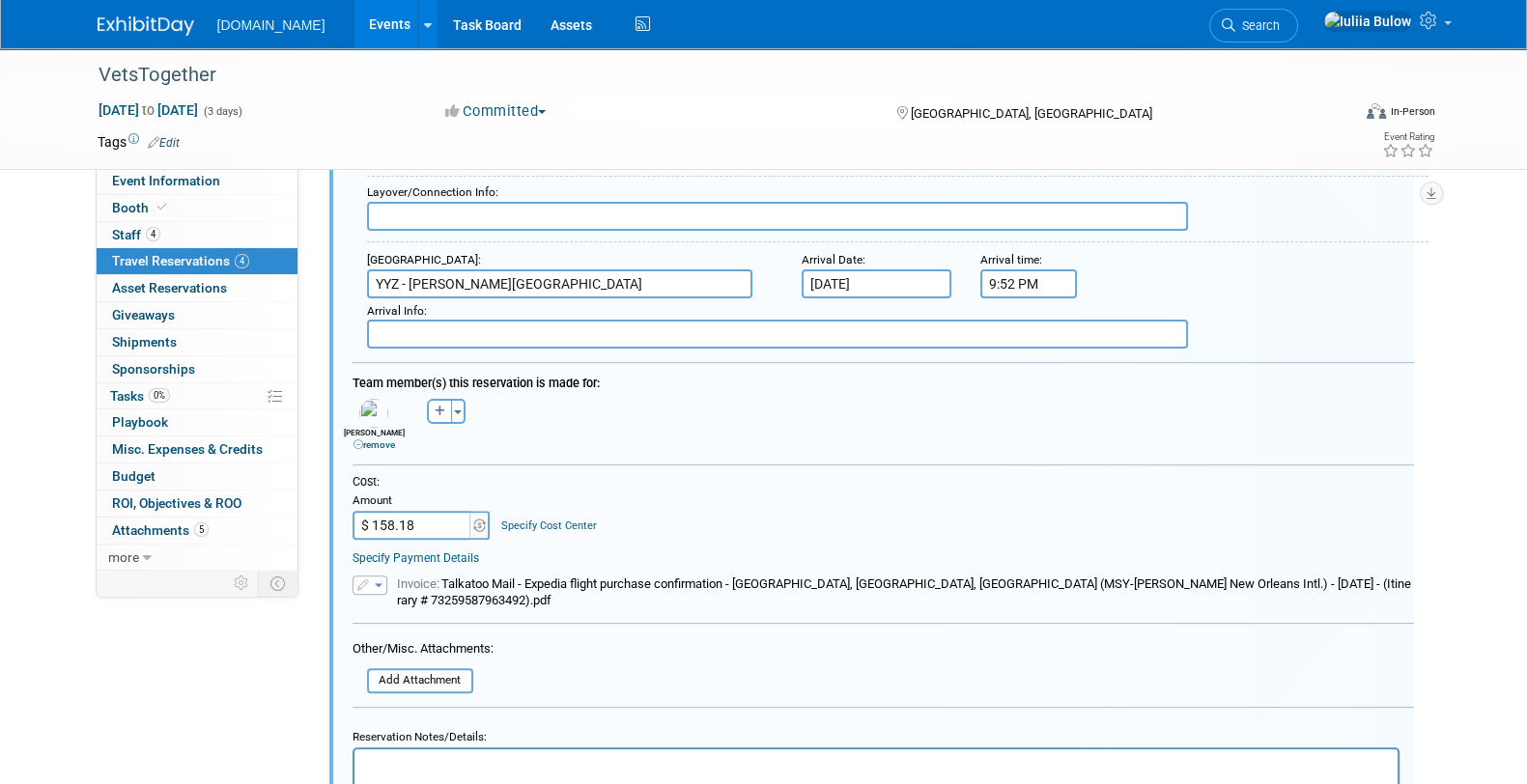
scroll to position [755, 0]
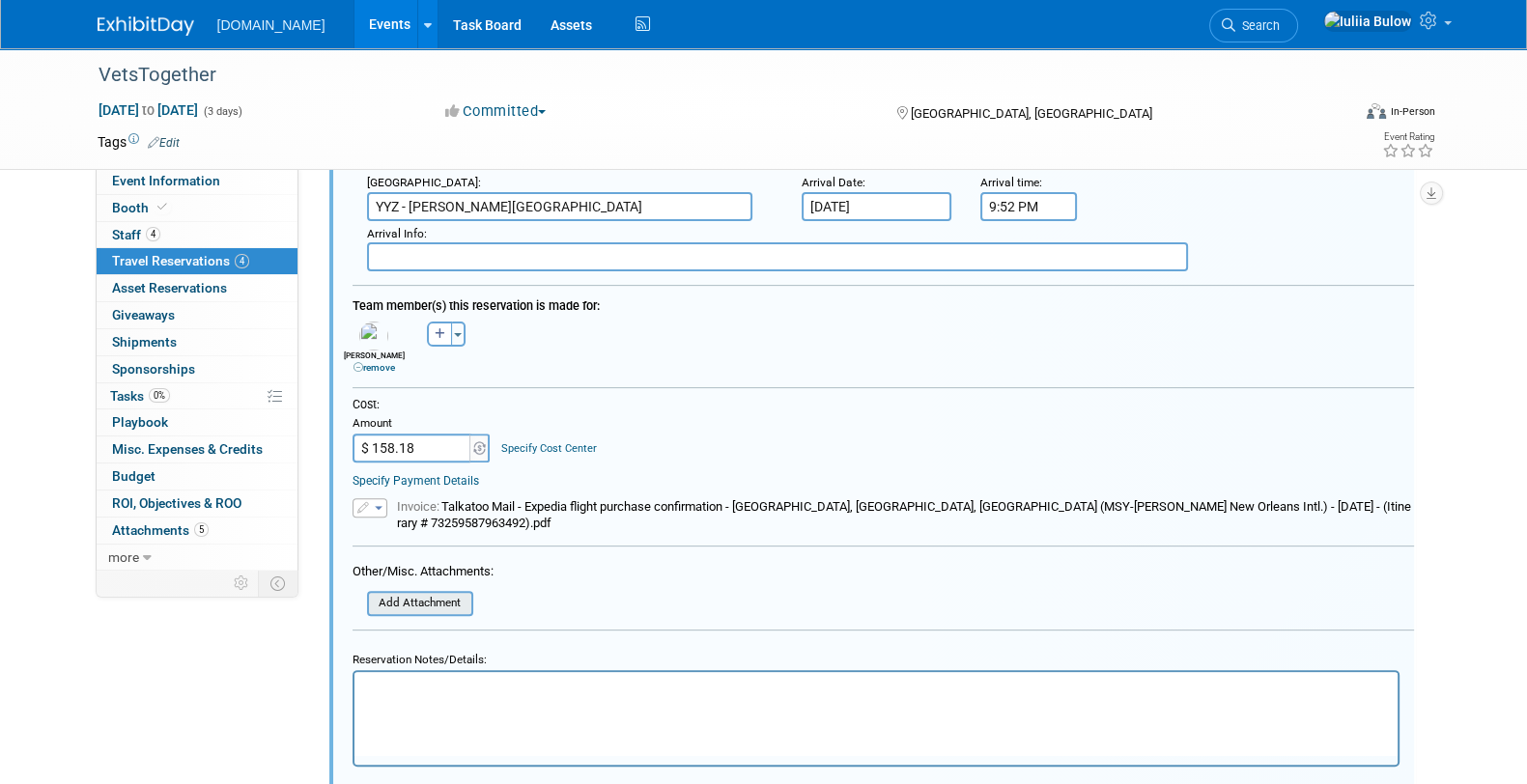
click at [410, 592] on input "file" at bounding box center [356, 602] width 230 height 21
click at [428, 592] on input "file" at bounding box center [356, 602] width 230 height 21
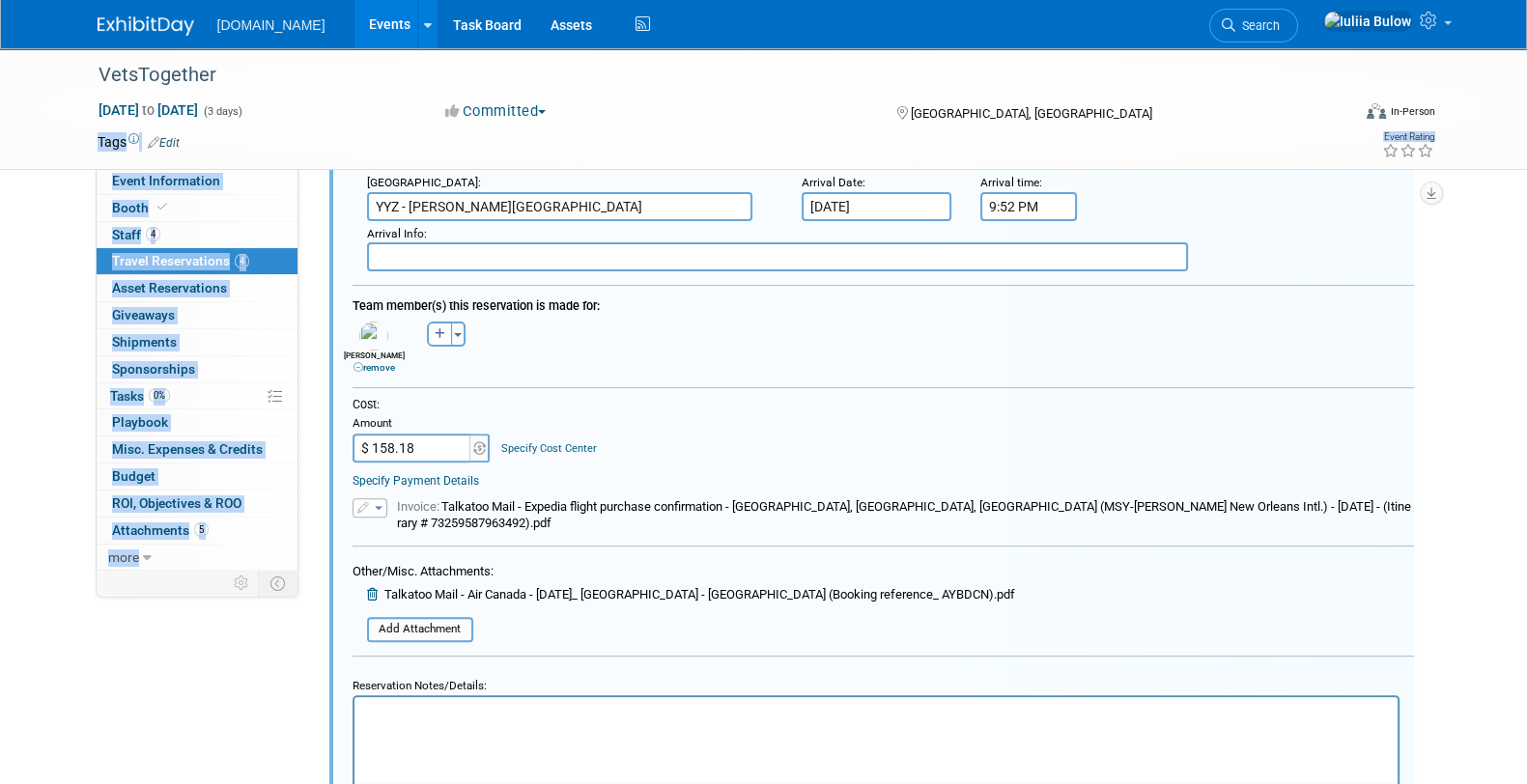
drag, startPoint x: 460, startPoint y: 306, endPoint x: 450, endPoint y: 432, distance: 126.4
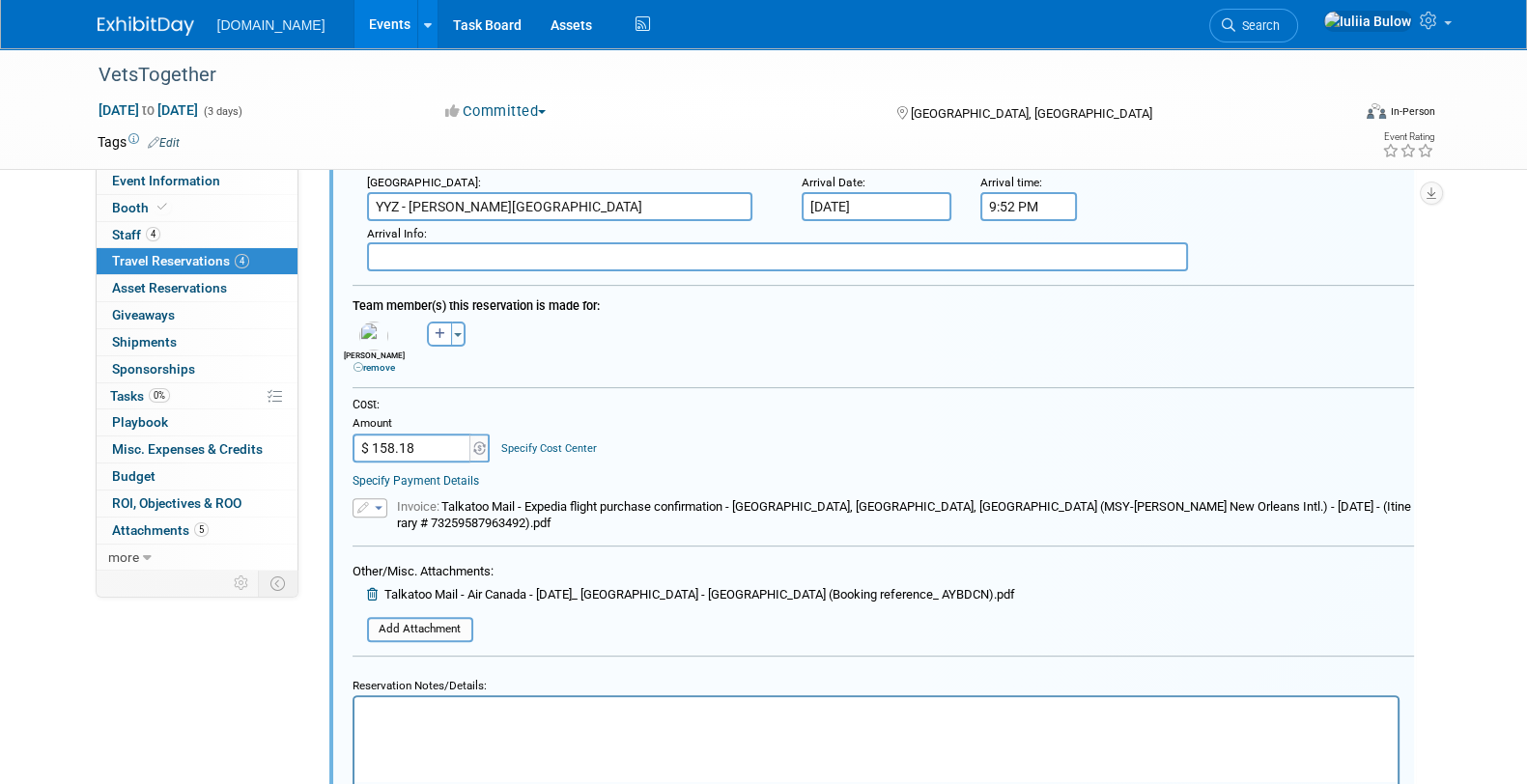
click at [450, 434] on input "$ 158.18" at bounding box center [412, 448] width 121 height 29
type input "$ 587.24"
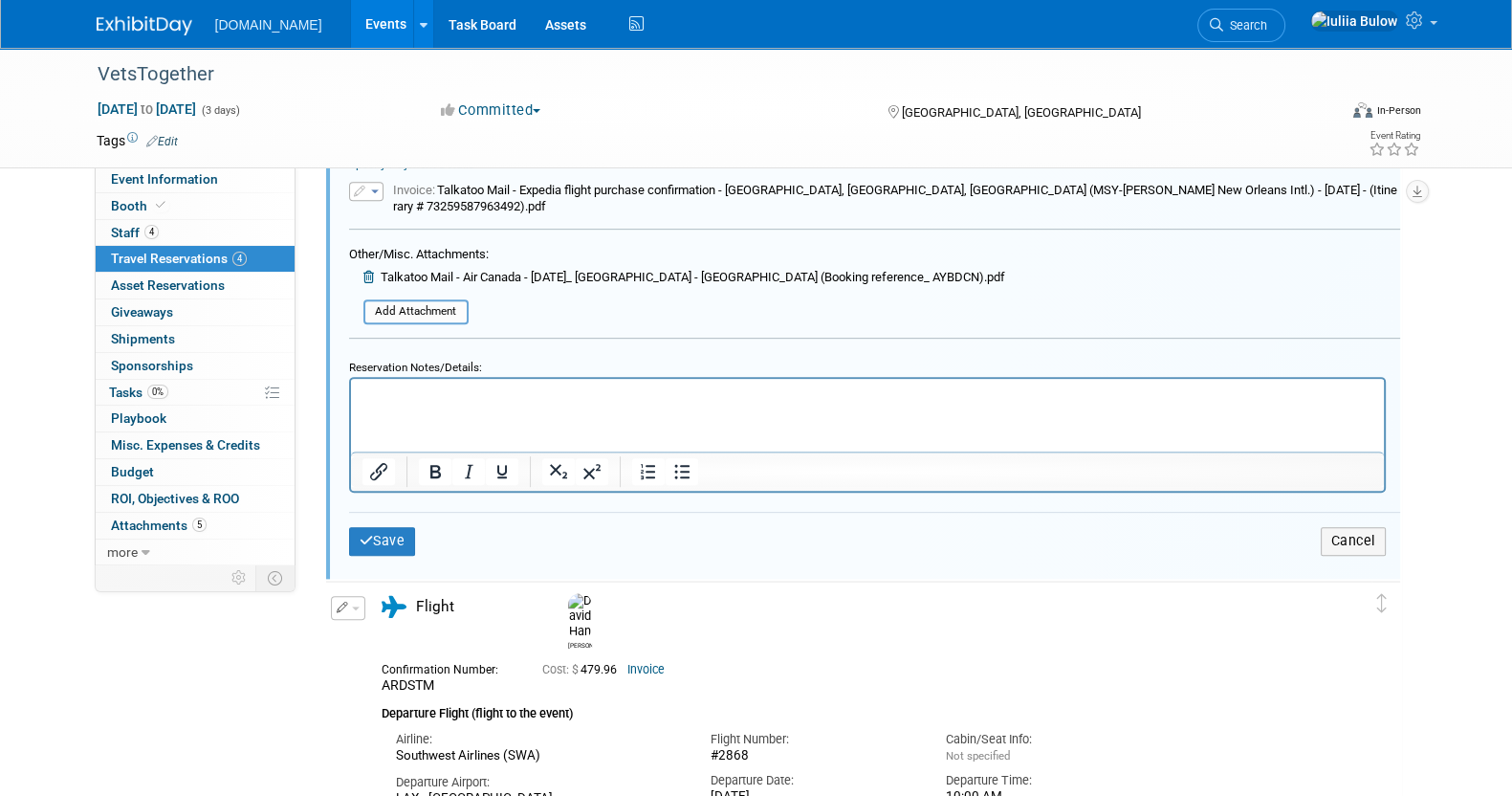
scroll to position [1107, 0]
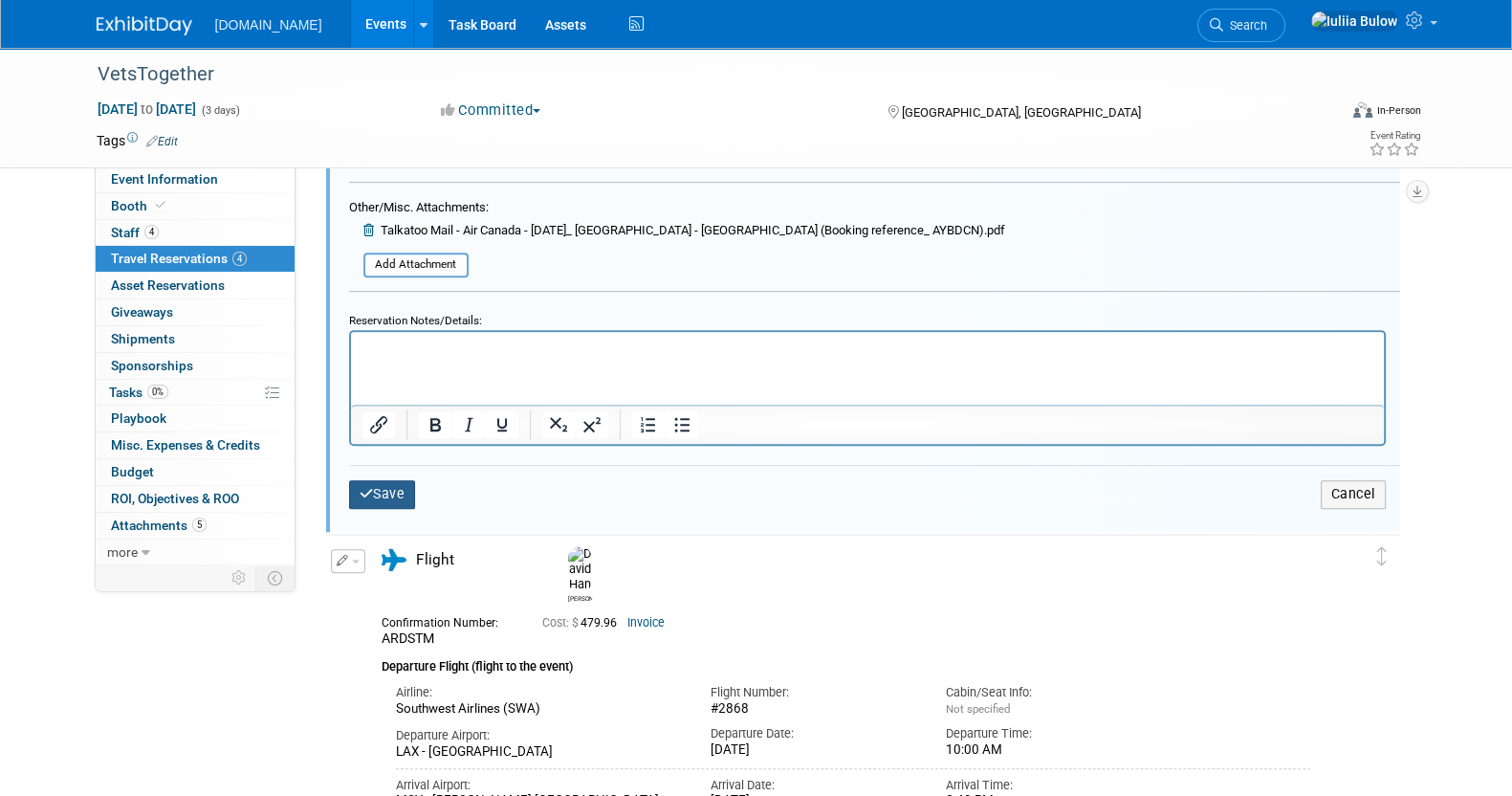
click at [369, 481] on button "Save" at bounding box center [382, 494] width 67 height 28
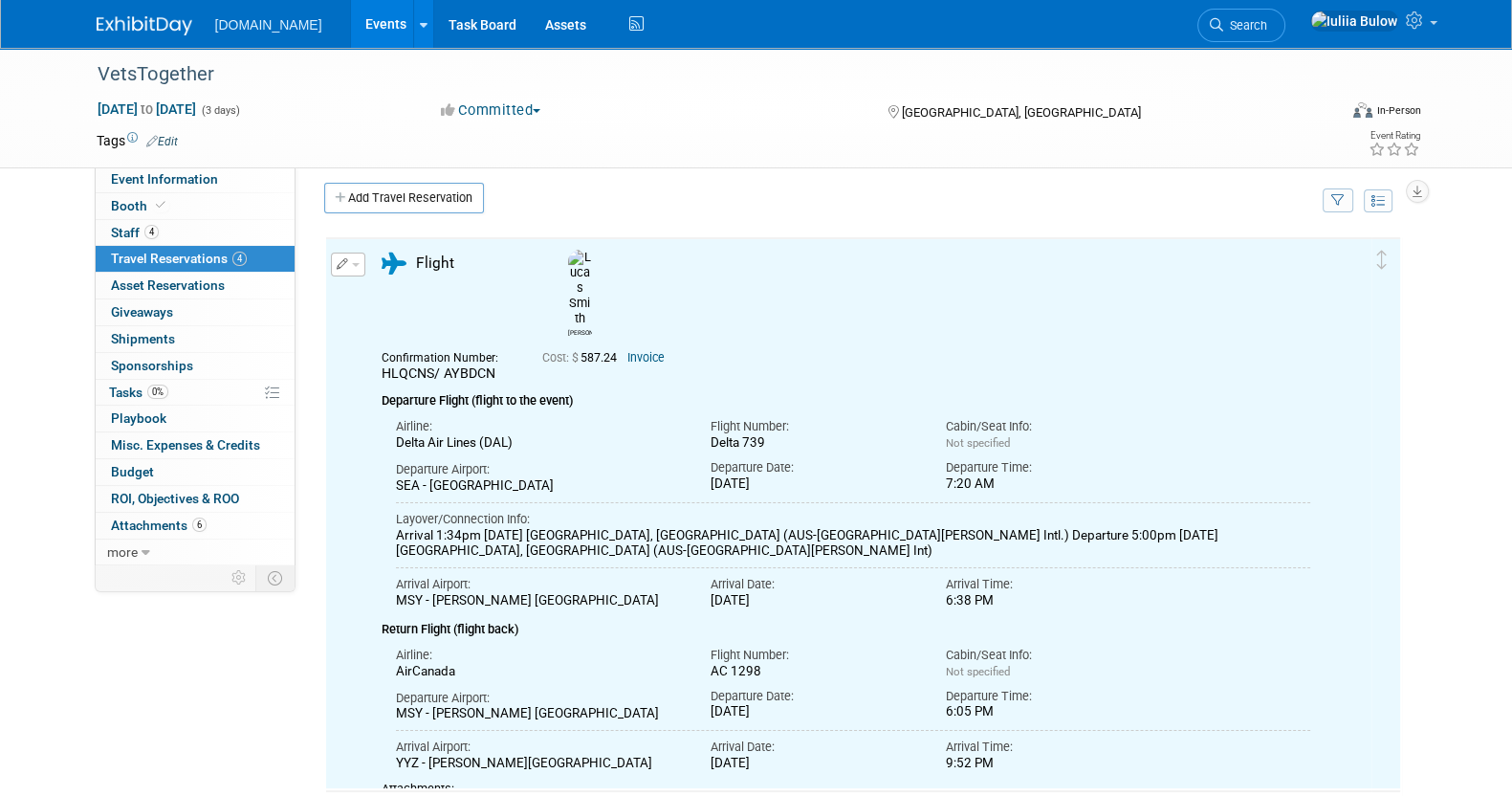
scroll to position [0, 0]
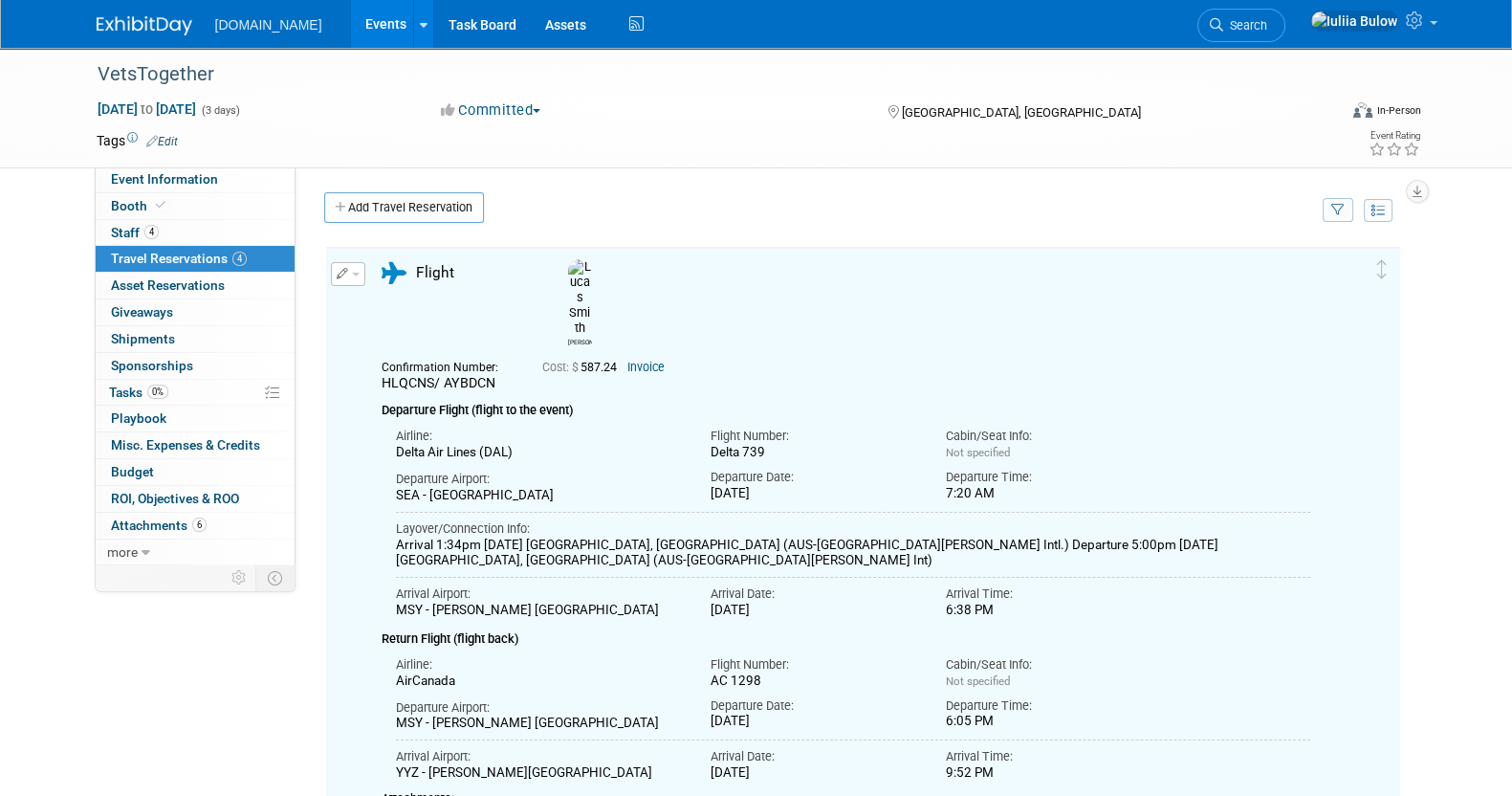
click at [612, 209] on div "Add Travel Reservation" at bounding box center [818, 211] width 998 height 36
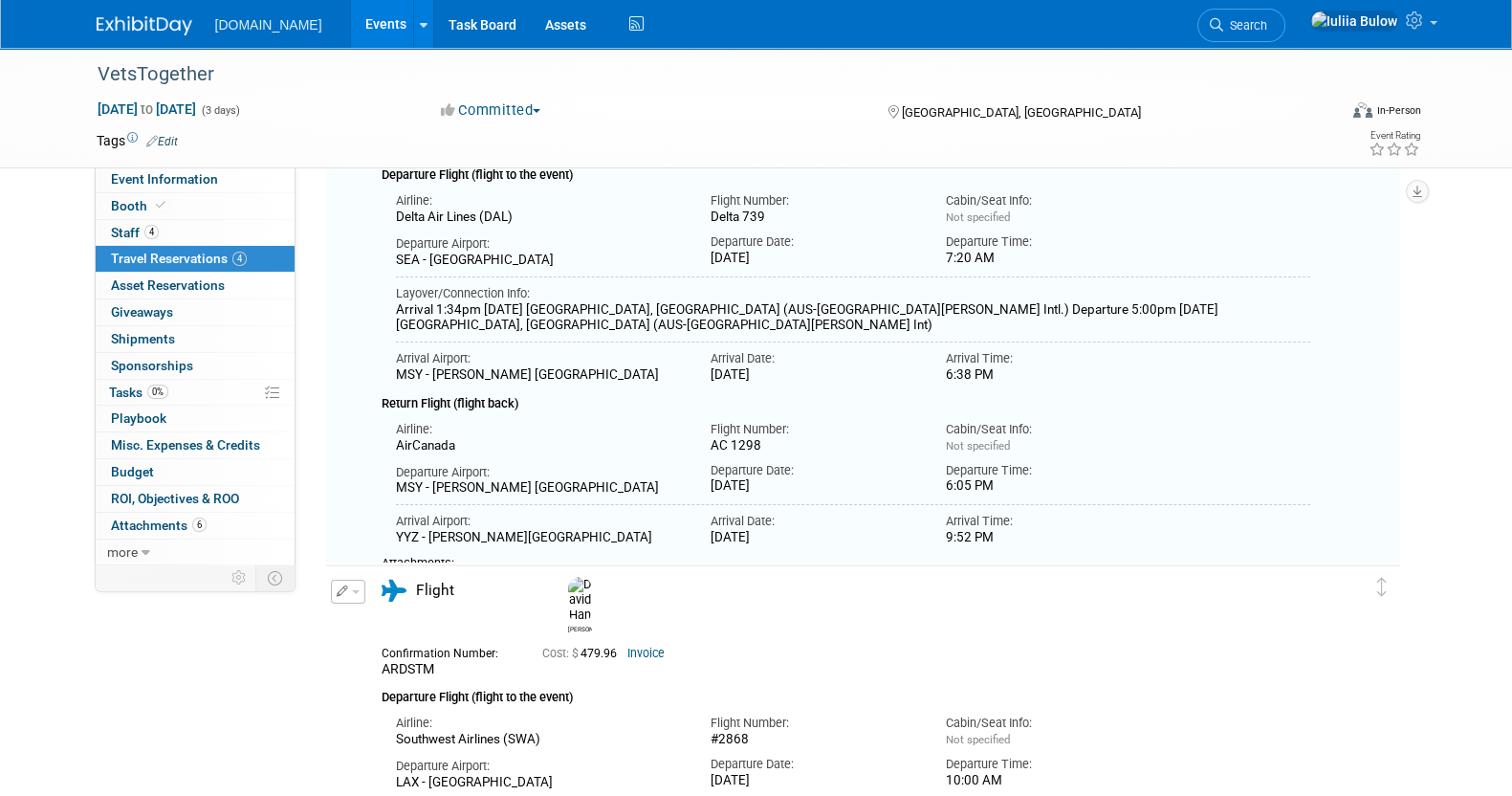
scroll to position [238, 0]
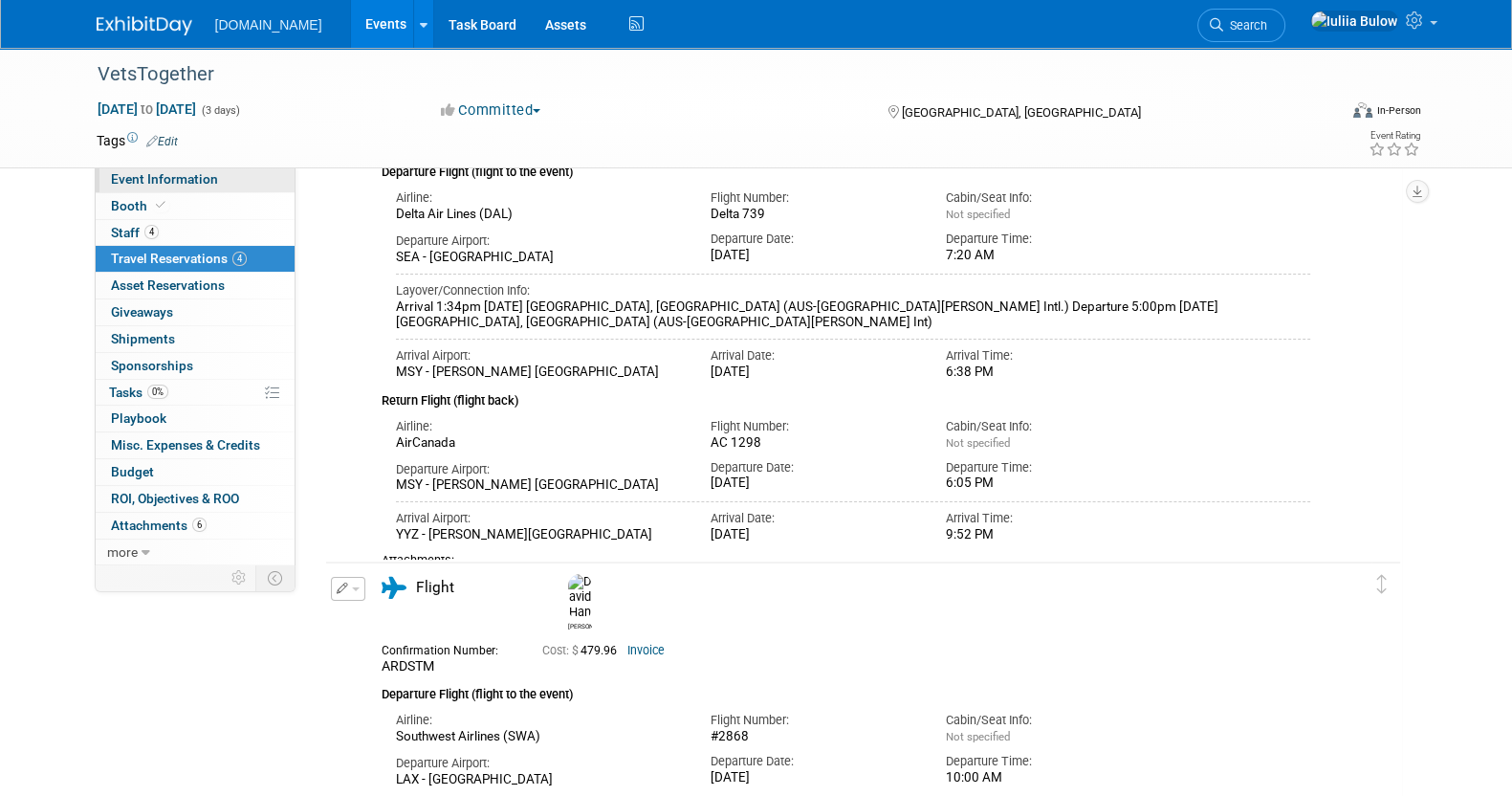
click at [177, 172] on span "Event Information" at bounding box center [164, 178] width 107 height 15
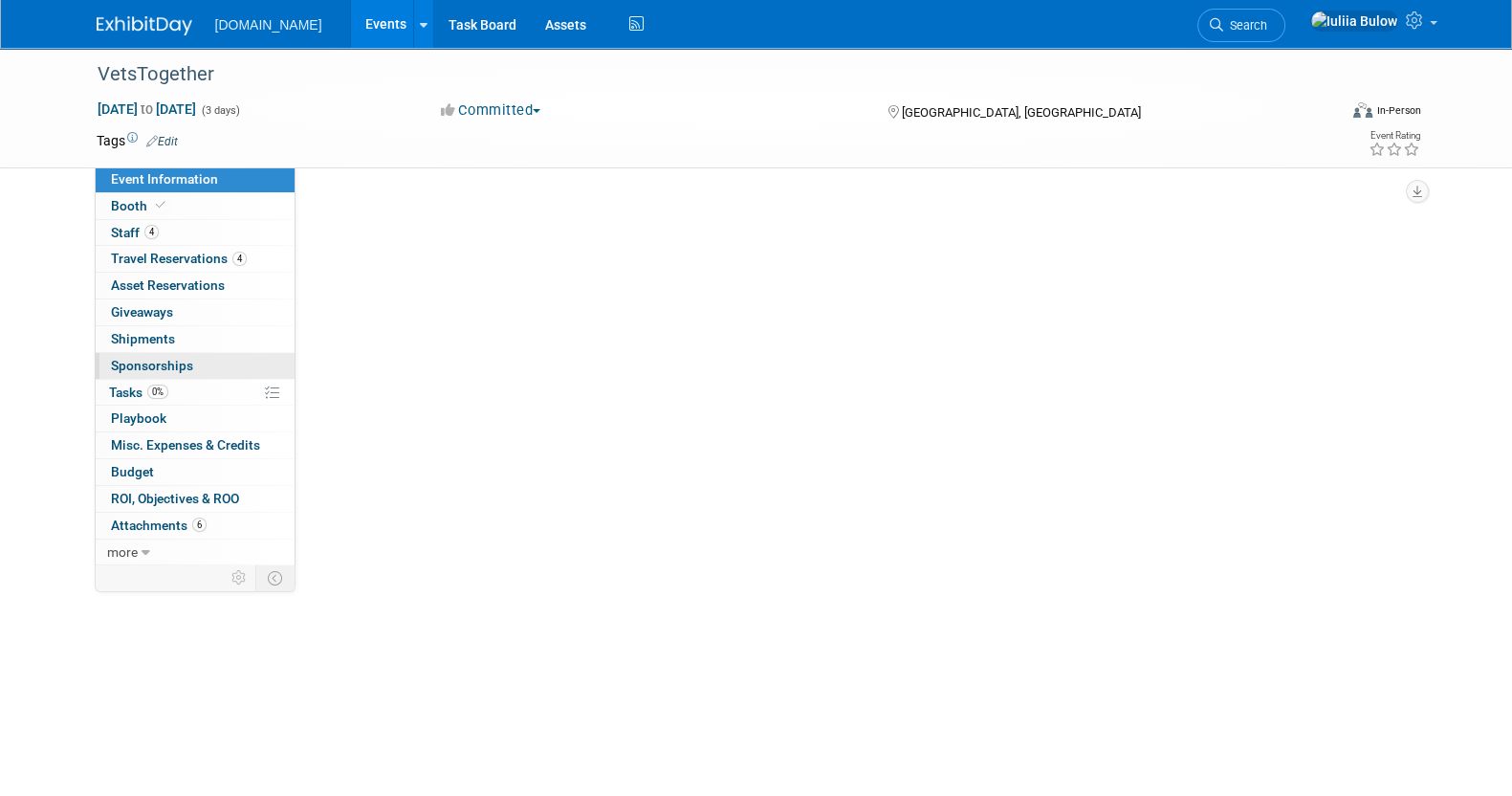
scroll to position [0, 0]
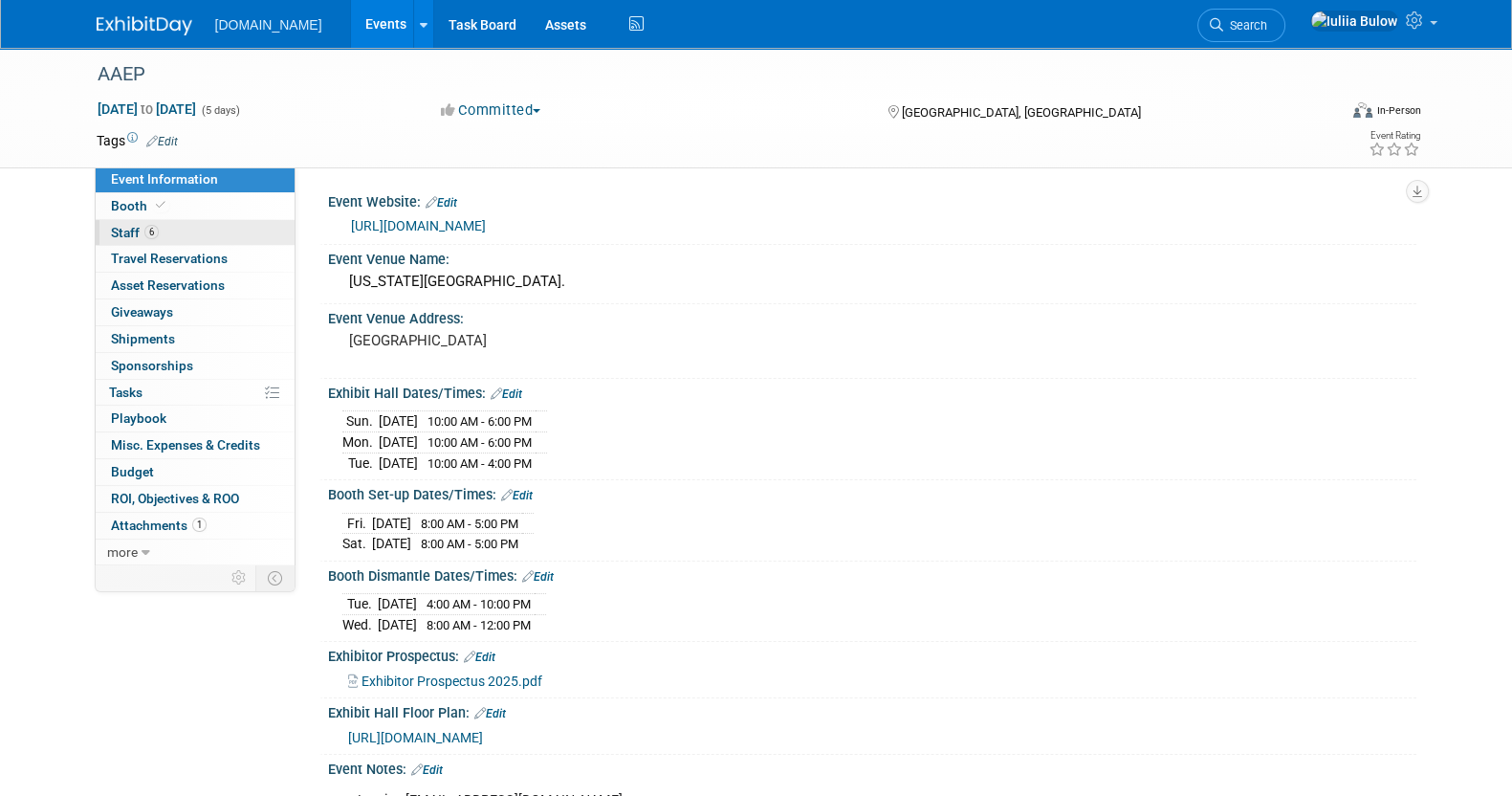
click at [175, 227] on link "6 Staff 6" at bounding box center [195, 233] width 199 height 26
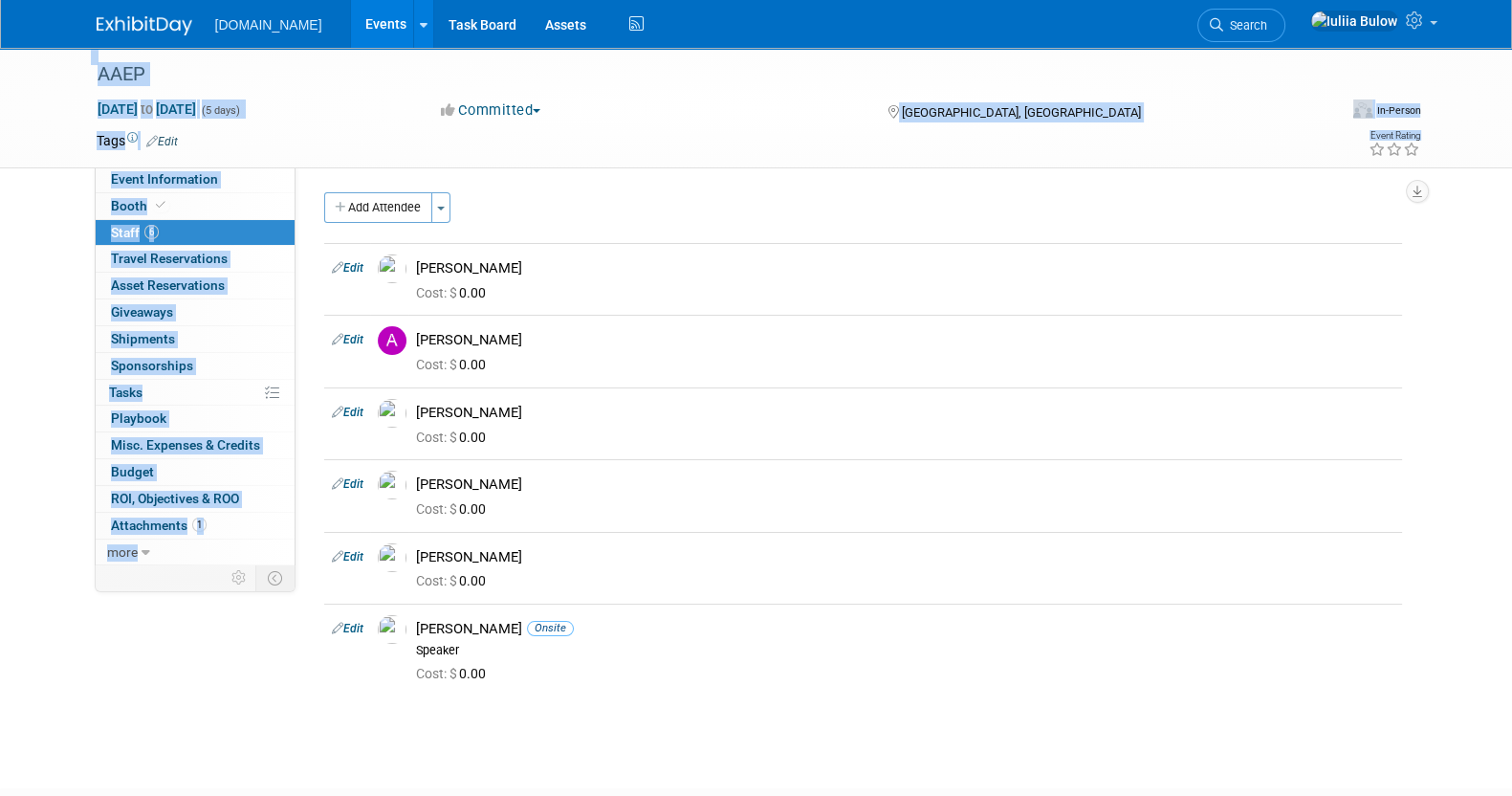
drag, startPoint x: 63, startPoint y: 79, endPoint x: 29, endPoint y: -31, distance: 115.1
click at [29, 0] on html "Talkatoo.Inc Events Add Event Bulk Upload Events Shareable Event Boards Recentl…" at bounding box center [756, 398] width 1512 height 796
